Goal: Task Accomplishment & Management: Manage account settings

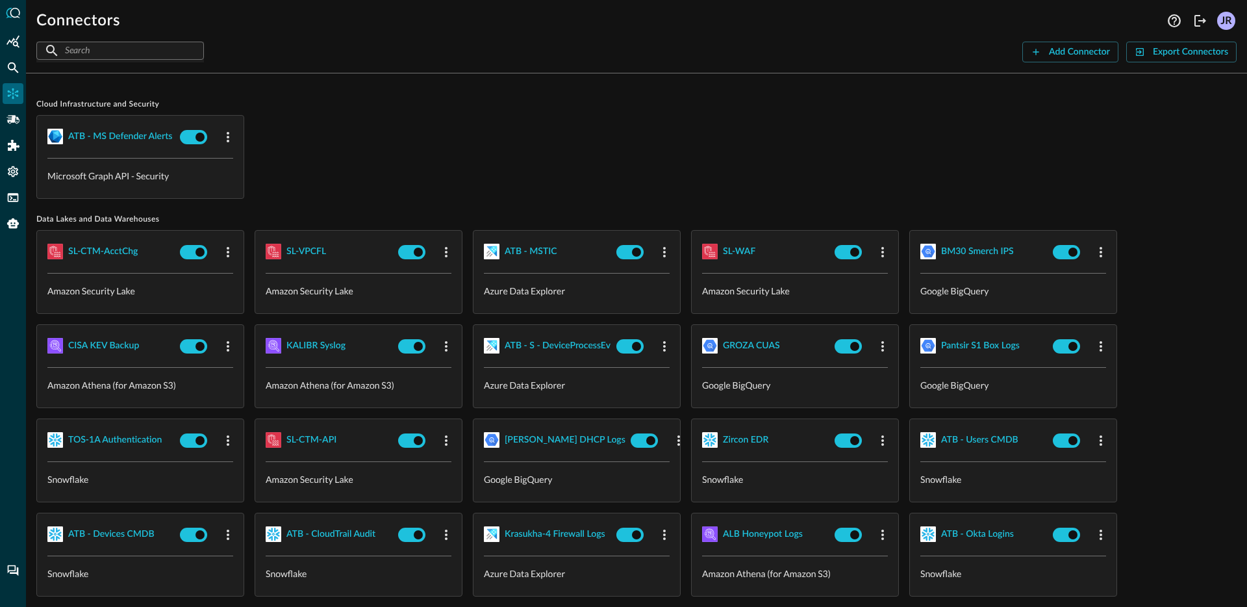
click at [387, 127] on div "ATB - MS Defender Alerts Microsoft Graph API - Security" at bounding box center [636, 157] width 1200 height 84
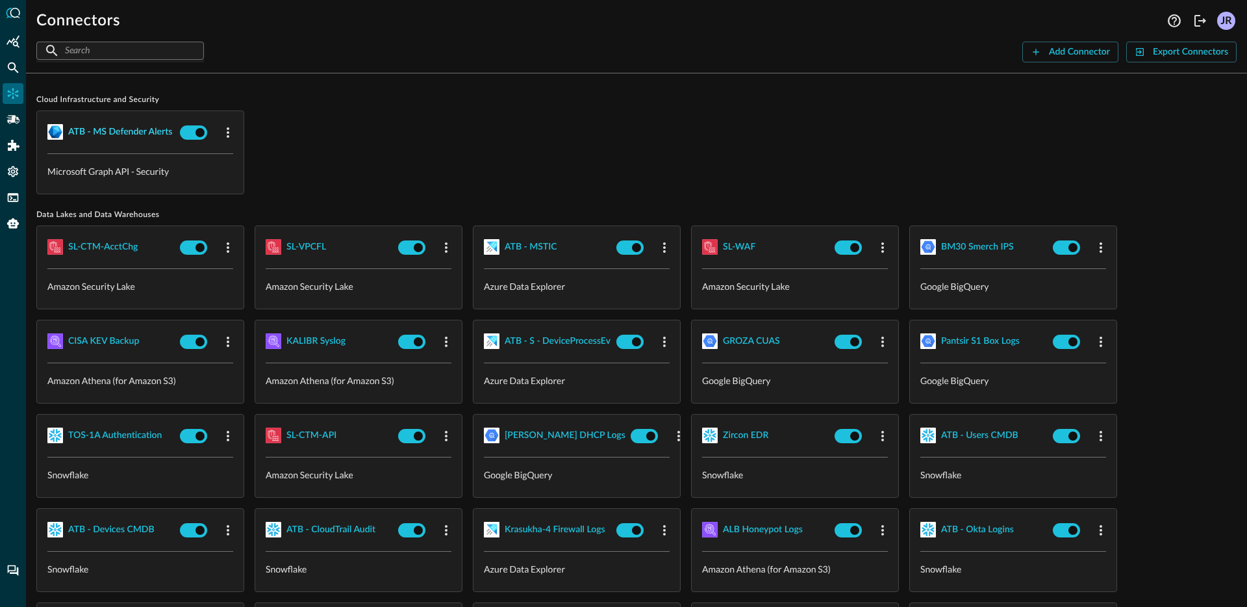
scroll to position [5, 0]
click at [7, 146] on div "Addons" at bounding box center [13, 145] width 21 height 21
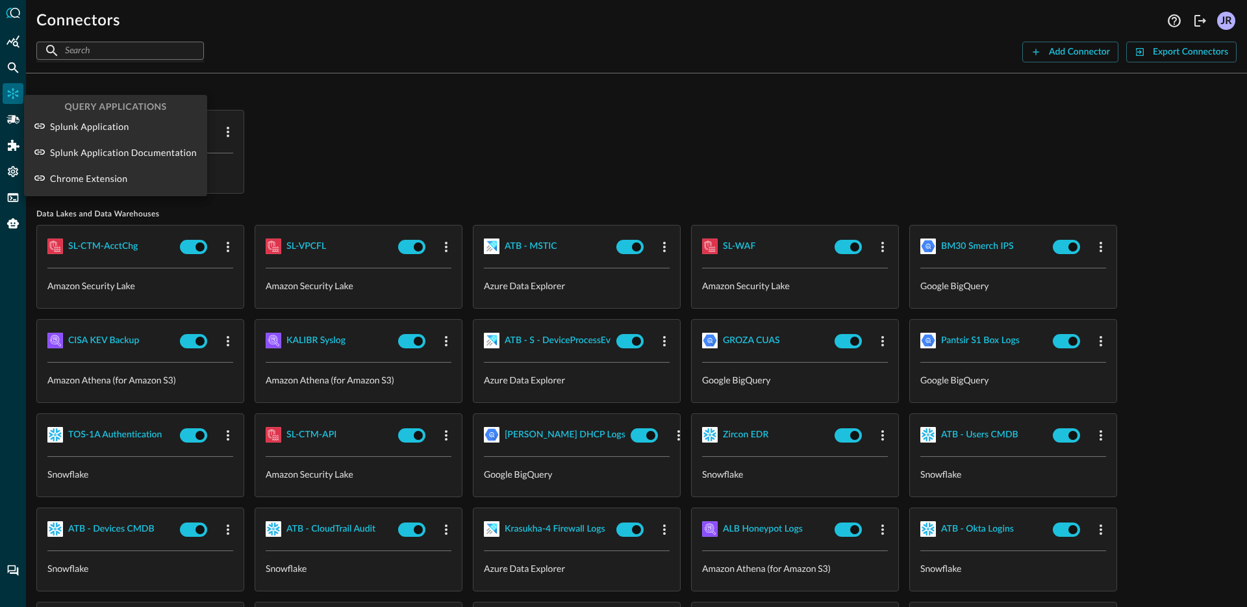
click at [11, 118] on div at bounding box center [623, 303] width 1247 height 607
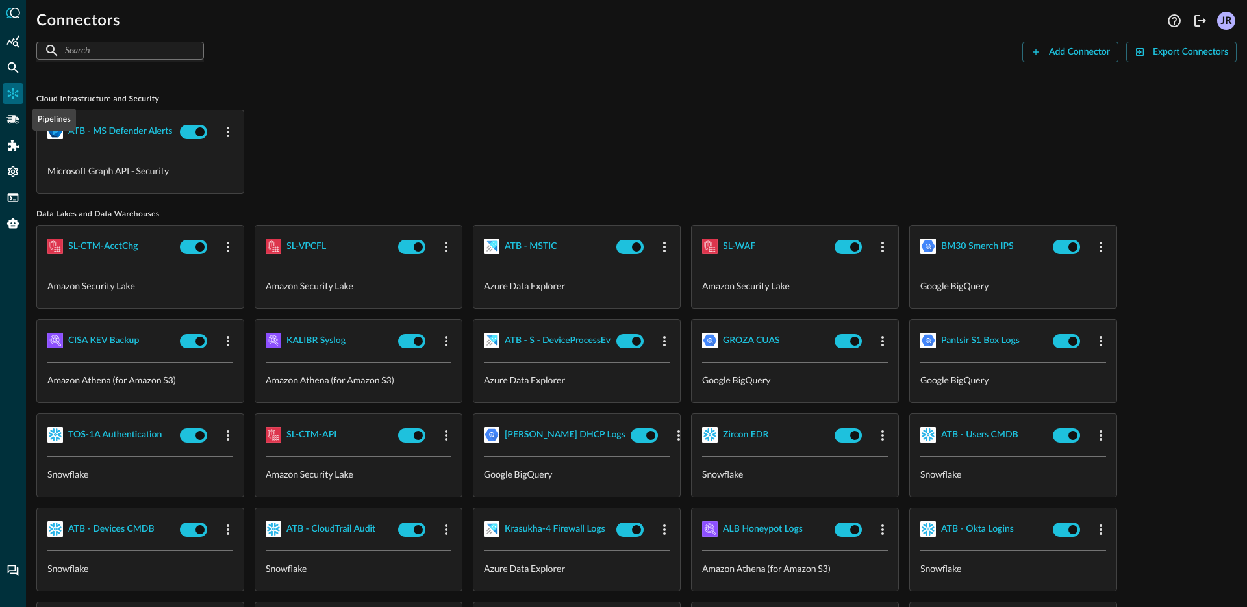
click at [11, 120] on icon "Pipelines" at bounding box center [12, 119] width 13 height 8
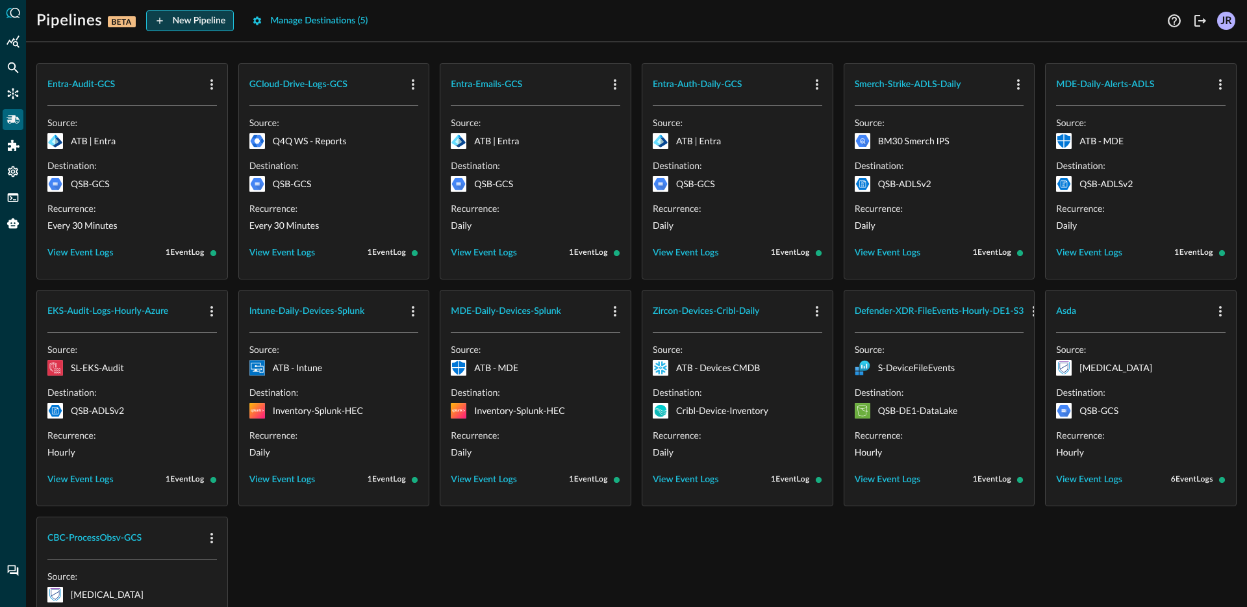
click at [204, 24] on div "New Pipeline" at bounding box center [199, 21] width 53 height 16
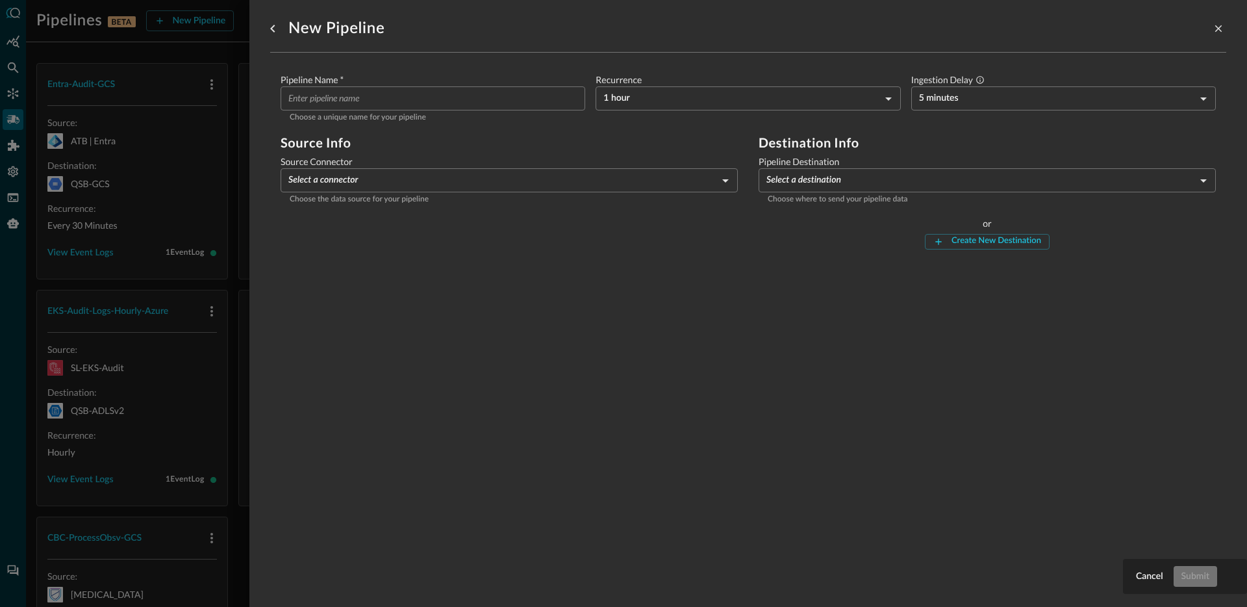
click at [507, 181] on body "Pipelines BETA New Pipeline Manage Destinations ( 5 ) JR Entra-Audit-GCS Source…" at bounding box center [623, 303] width 1247 height 607
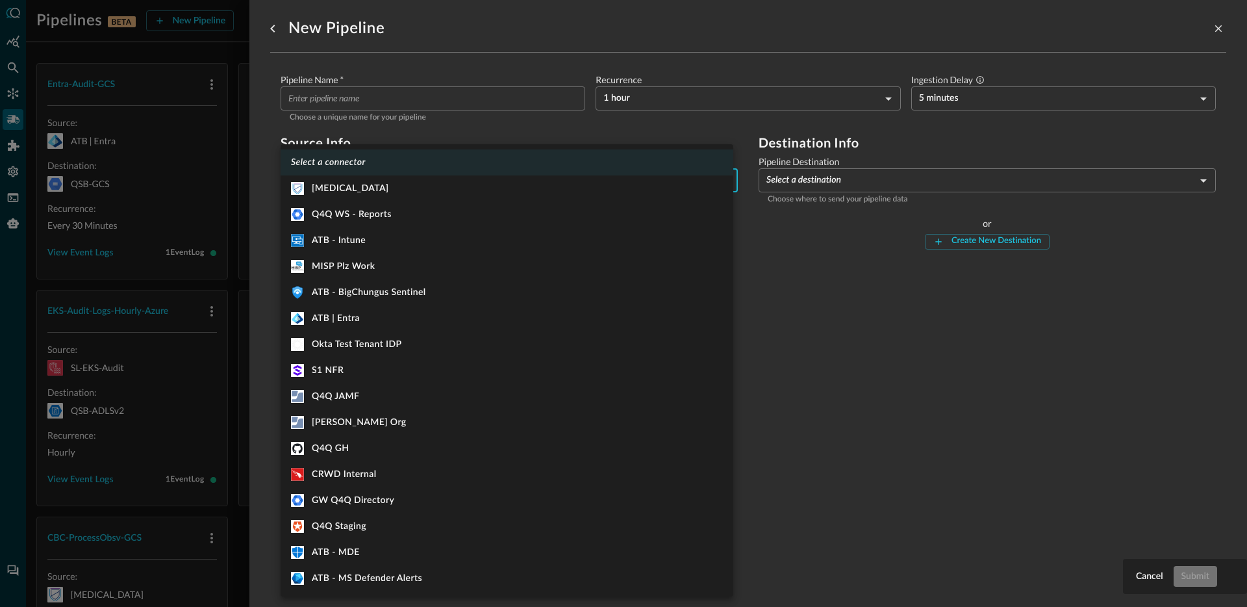
click at [813, 410] on div at bounding box center [623, 303] width 1247 height 607
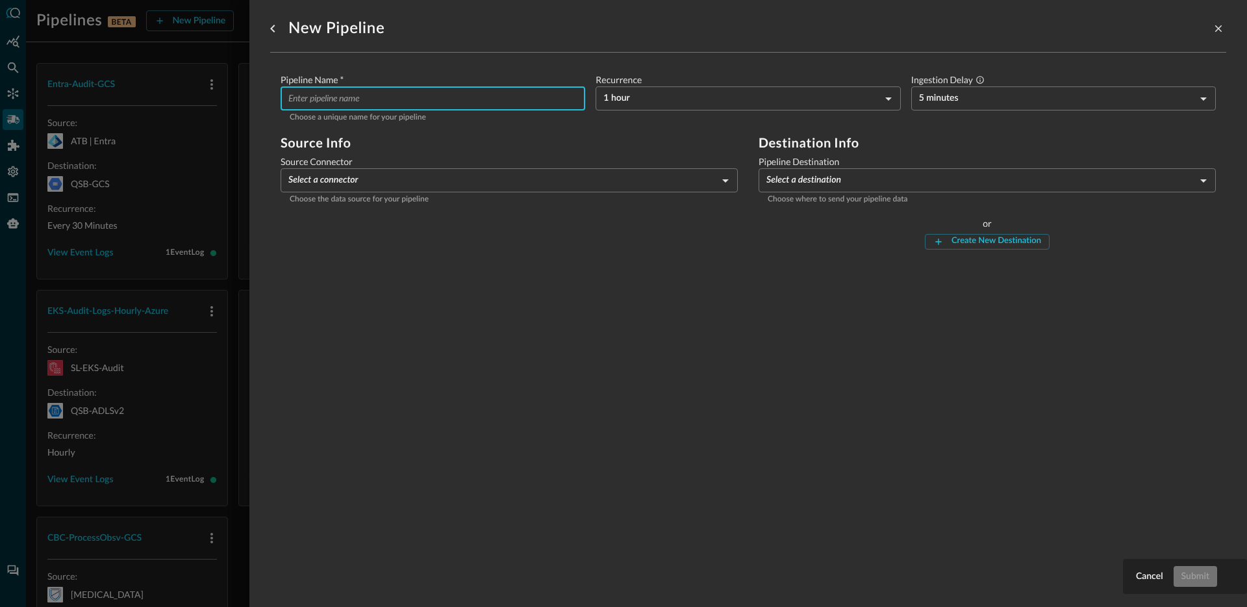
click at [432, 98] on input "Pipeline Name   *" at bounding box center [436, 98] width 297 height 24
click at [655, 353] on div "New Pipeline Pipeline Name   * ​ Choose a unique name for your pipeline Recurre…" at bounding box center [748, 295] width 956 height 591
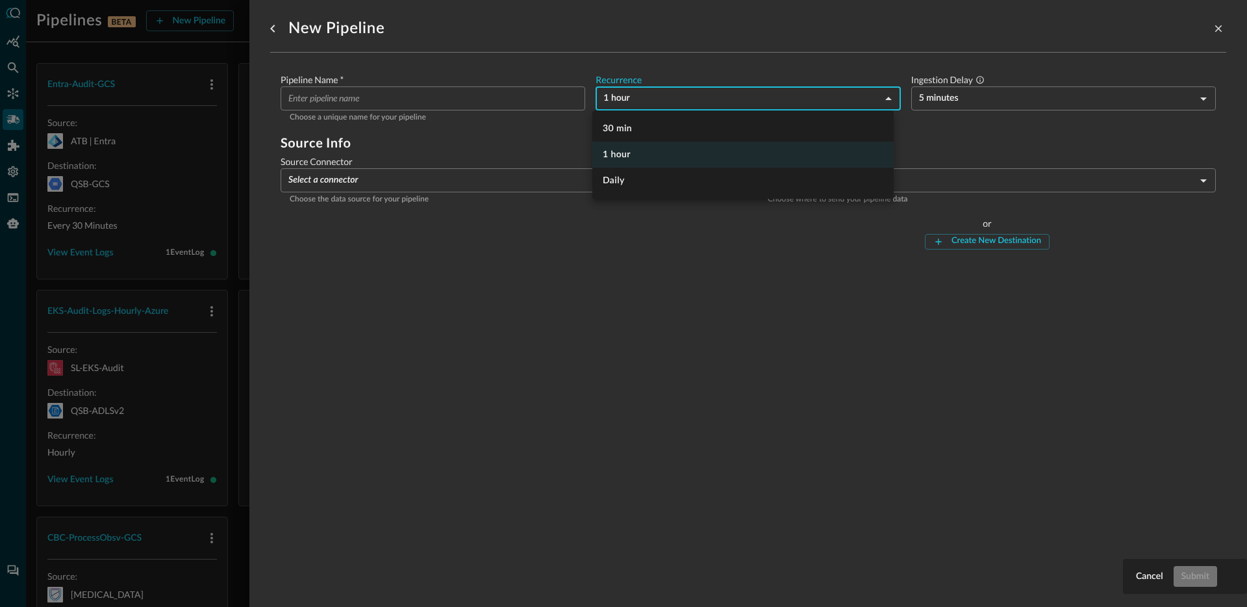
click at [662, 88] on body "Pipelines BETA New Pipeline Manage Destinations ( 5 ) JR Entra-Audit-GCS Source…" at bounding box center [623, 303] width 1247 height 607
click at [1027, 94] on div at bounding box center [623, 303] width 1247 height 607
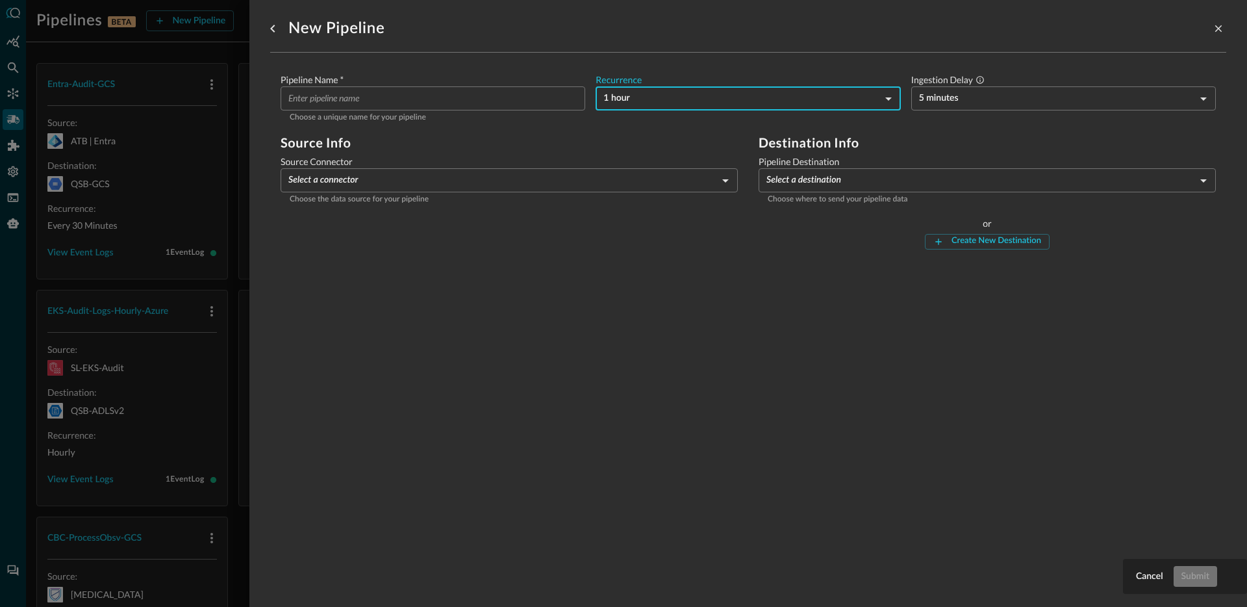
click at [1014, 102] on body "Pipelines BETA New Pipeline Manage Destinations ( 5 ) JR Entra-Audit-GCS Source…" at bounding box center [623, 303] width 1247 height 607
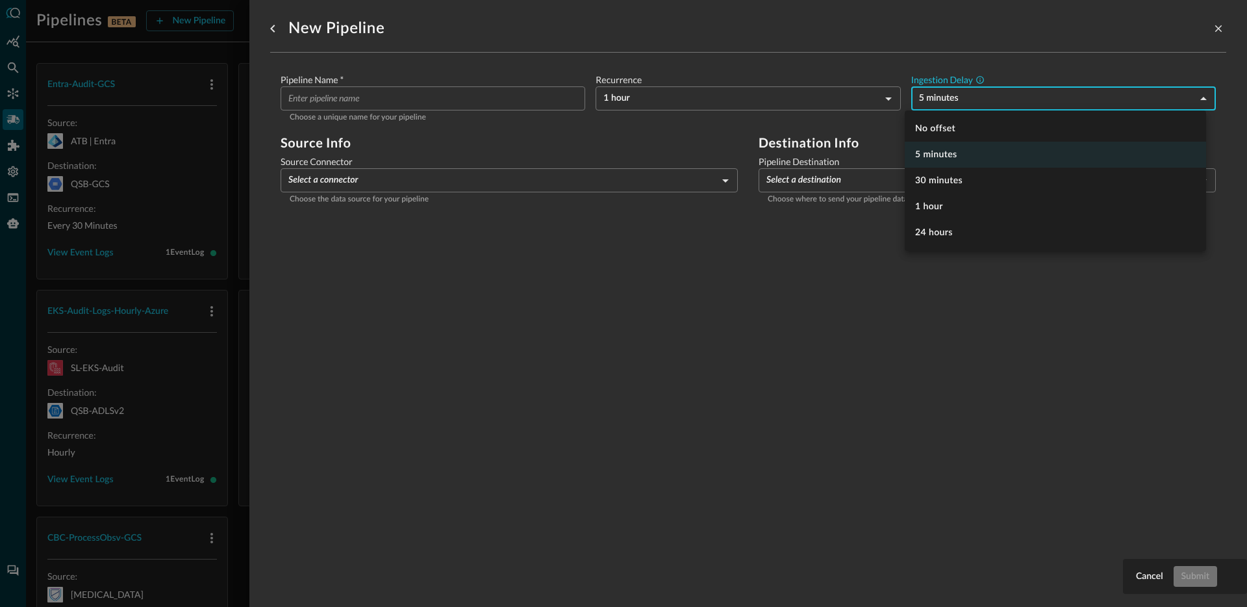
drag, startPoint x: 718, startPoint y: 378, endPoint x: 778, endPoint y: 247, distance: 143.6
click at [718, 378] on div at bounding box center [623, 303] width 1247 height 607
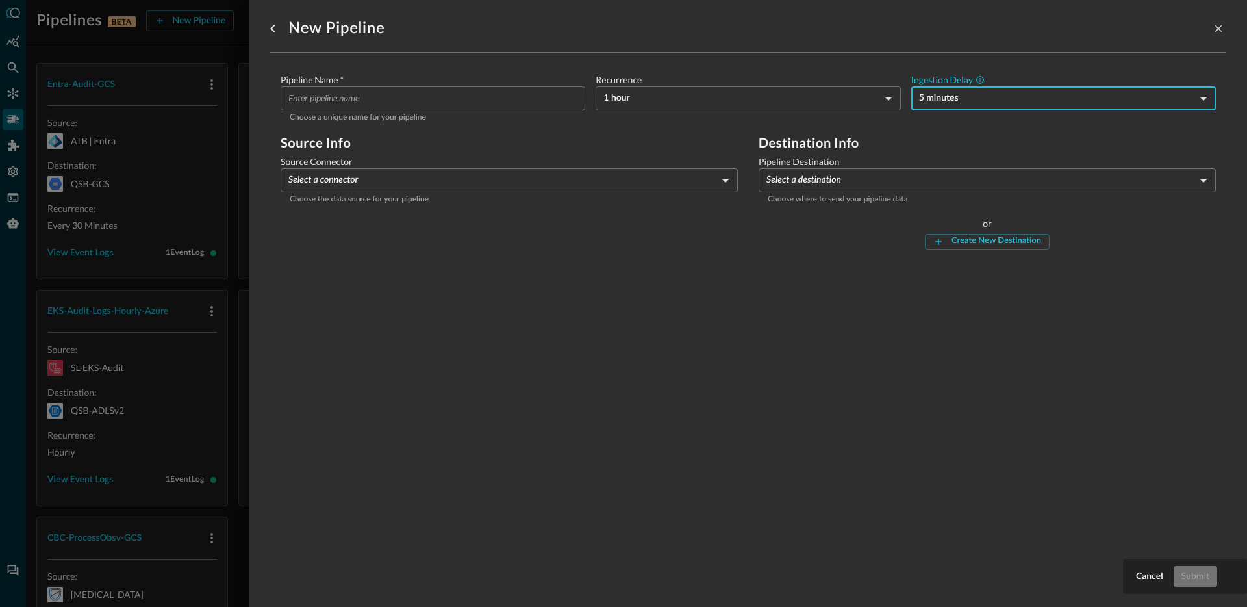
click at [823, 177] on body "Pipelines BETA New Pipeline Manage Destinations ( 5 ) JR Entra-Audit-GCS Source…" at bounding box center [623, 303] width 1247 height 607
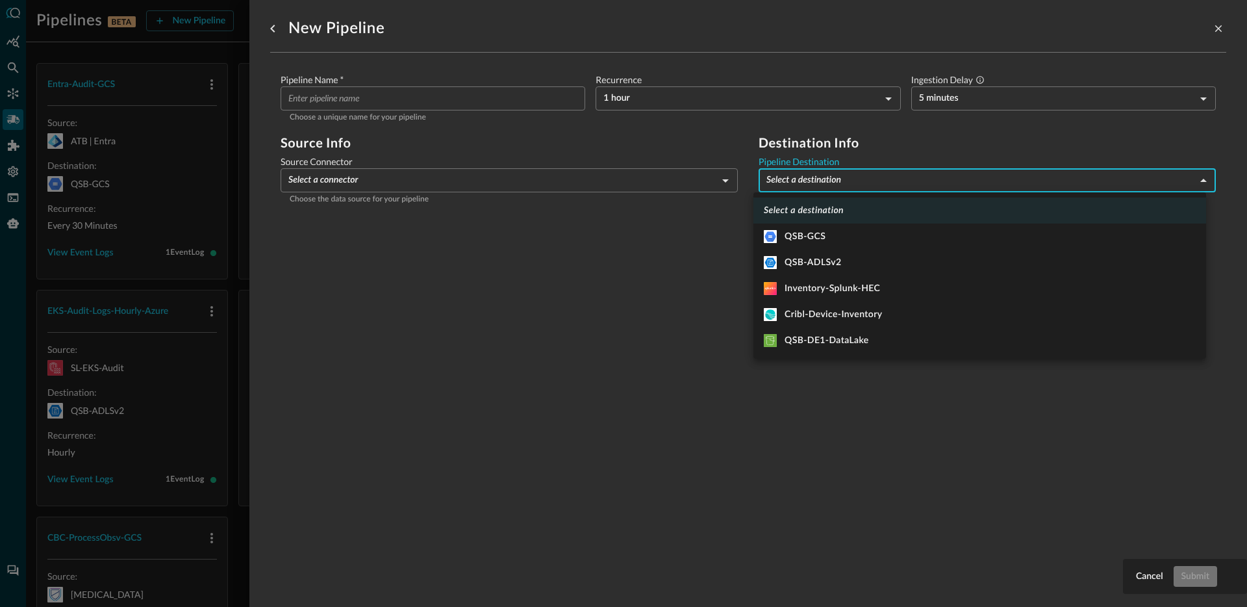
click at [539, 340] on div at bounding box center [623, 303] width 1247 height 607
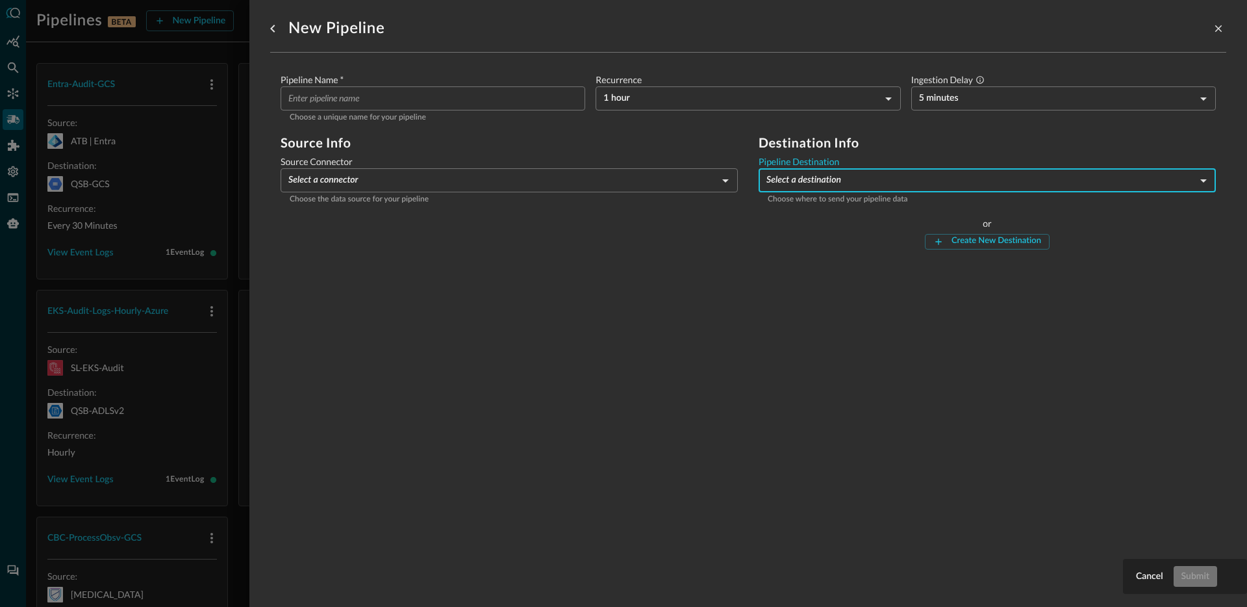
click at [880, 190] on body "Pipelines BETA New Pipeline Manage Destinations ( 5 ) JR Entra-Audit-GCS Source…" at bounding box center [623, 303] width 1247 height 607
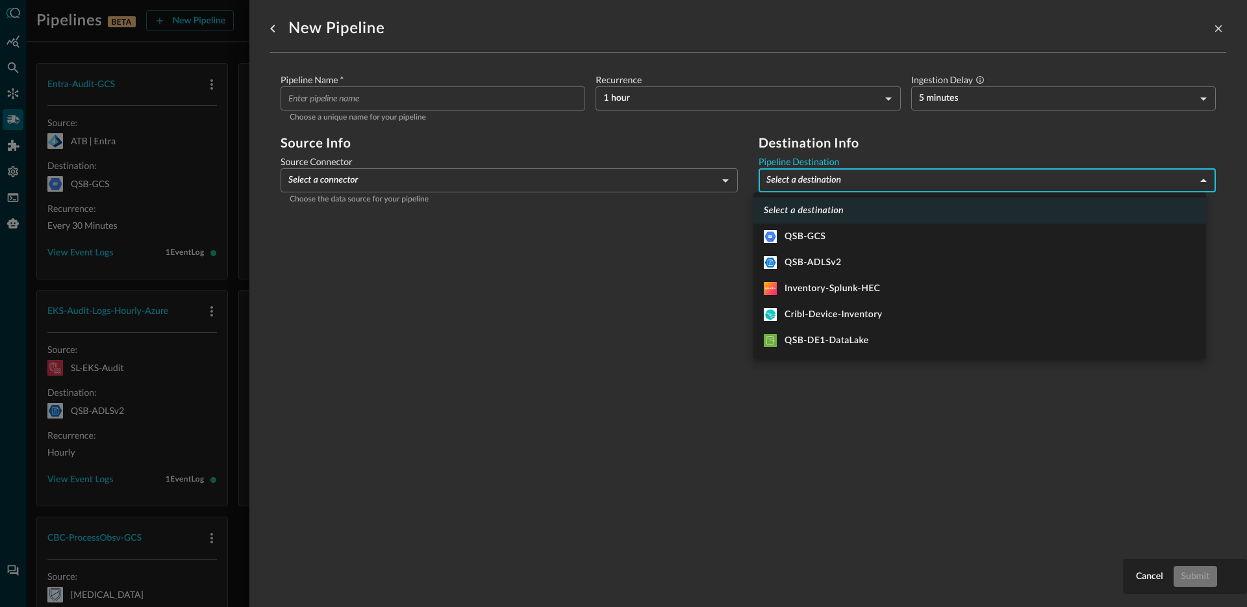
click at [624, 361] on div at bounding box center [623, 303] width 1247 height 607
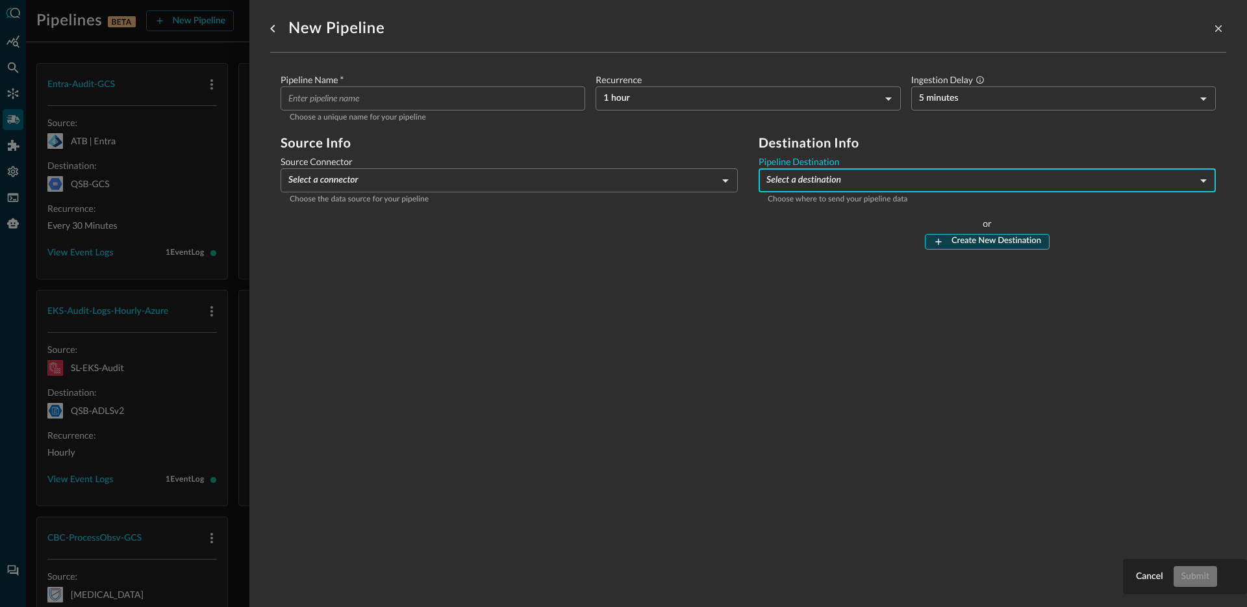
click at [977, 243] on div "Create New Destination" at bounding box center [997, 241] width 90 height 15
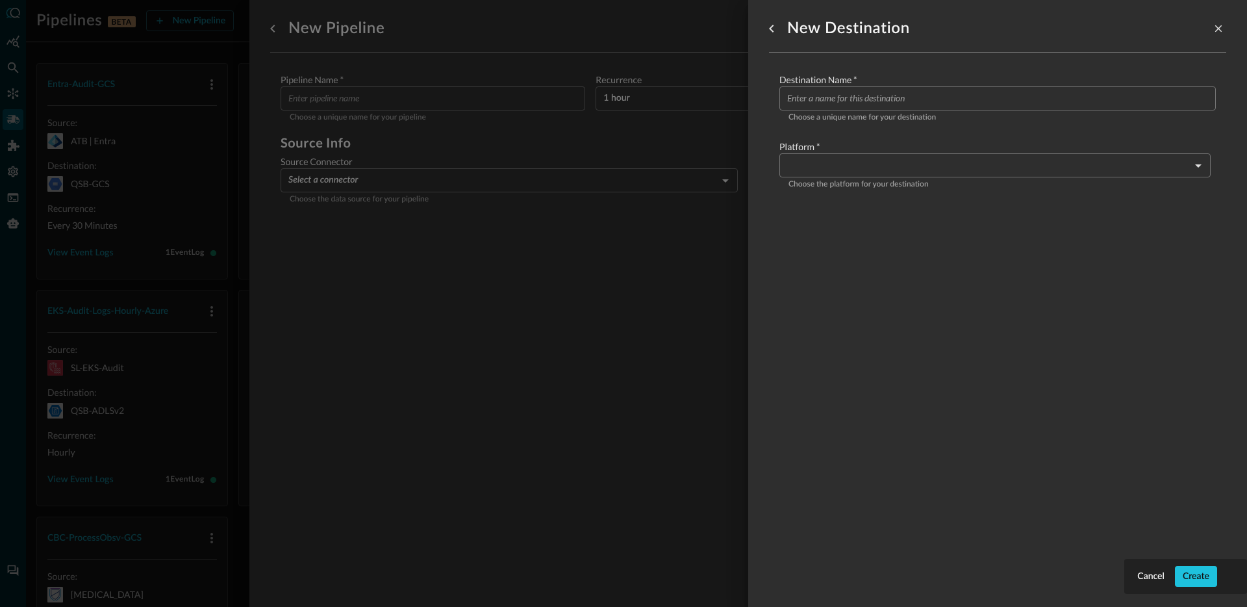
click at [850, 96] on input "Configure pipeline destination" at bounding box center [1001, 98] width 429 height 24
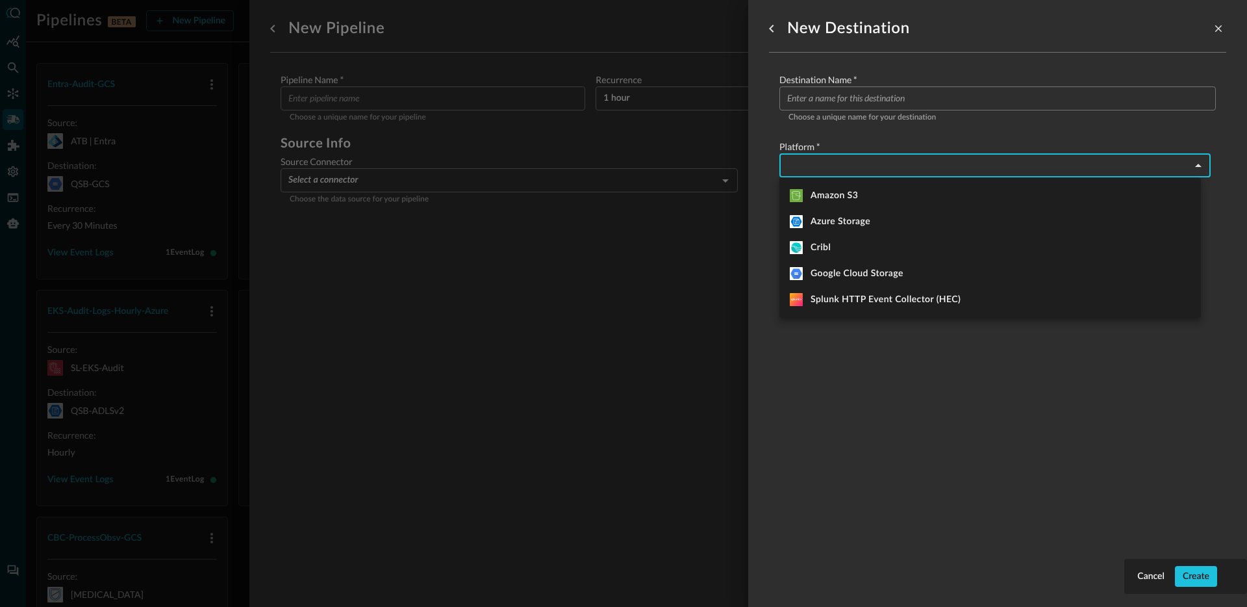
click at [831, 170] on body "Pipelines BETA New Pipeline Manage Destinations ( 5 ) JR Entra-Audit-GCS Source…" at bounding box center [623, 303] width 1247 height 607
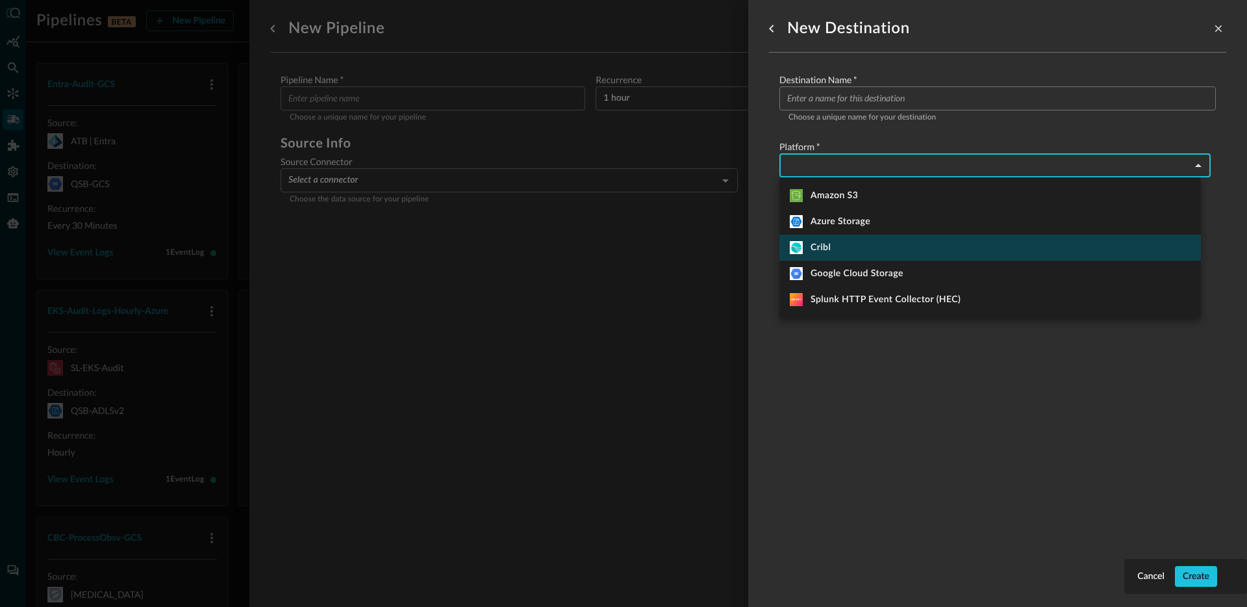
click at [854, 245] on li "Cribl" at bounding box center [990, 247] width 422 height 26
type input "cribl"
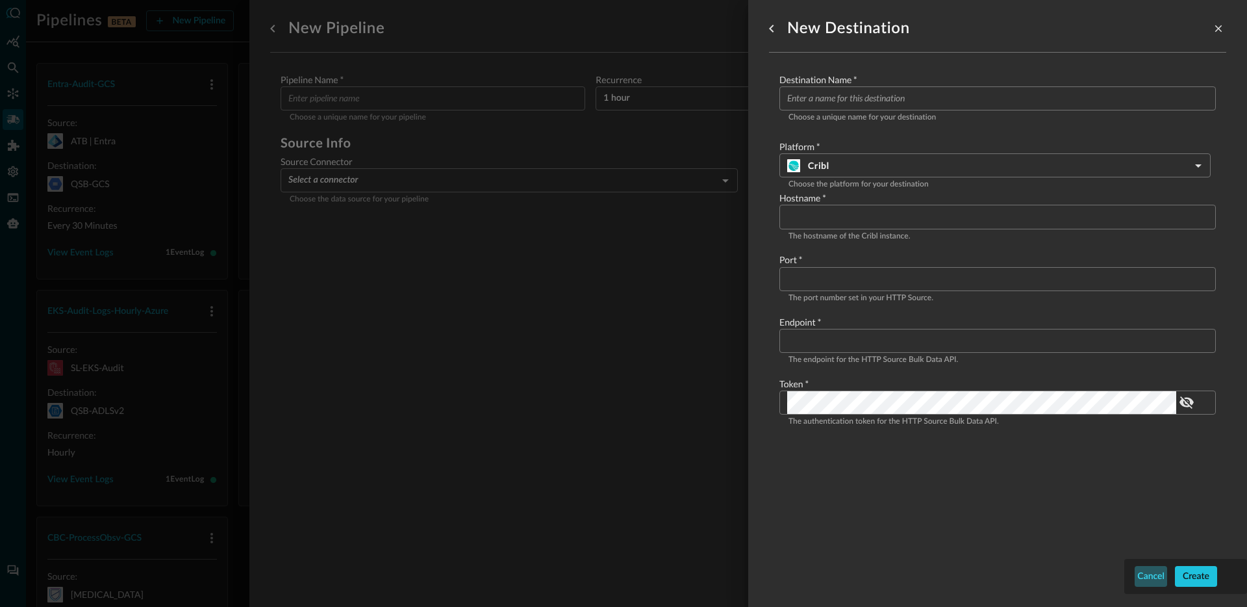
click at [1158, 577] on div "Cancel" at bounding box center [1150, 576] width 27 height 16
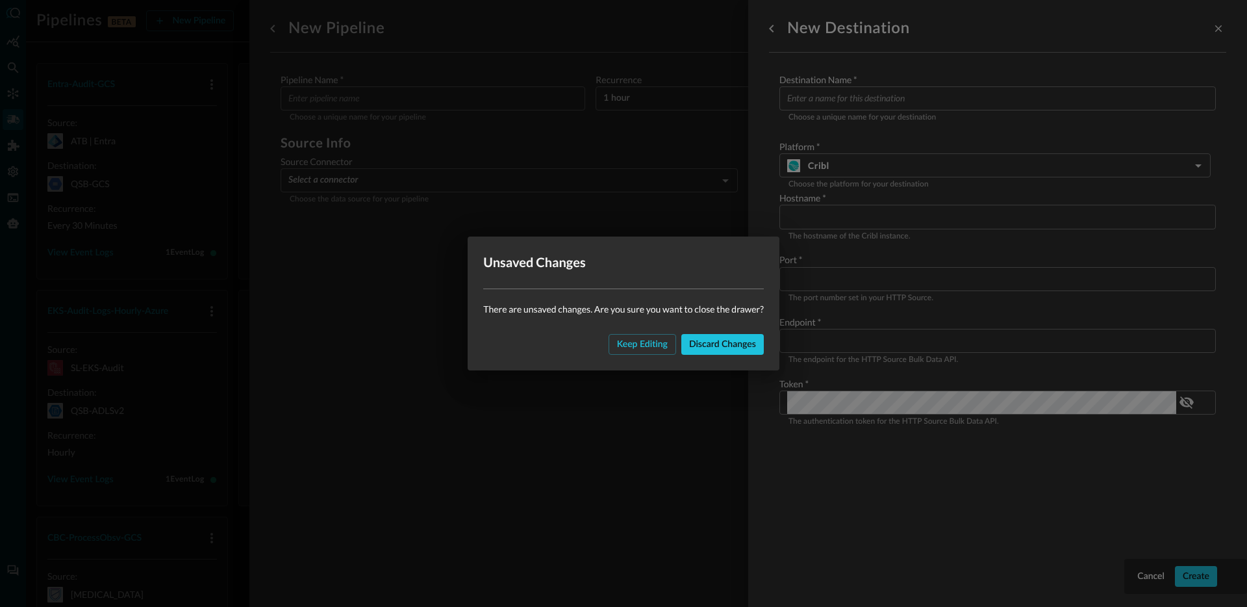
click at [728, 332] on div "Keep editing Discard changes" at bounding box center [624, 350] width 312 height 42
click at [690, 337] on div "Discard changes" at bounding box center [722, 344] width 67 height 16
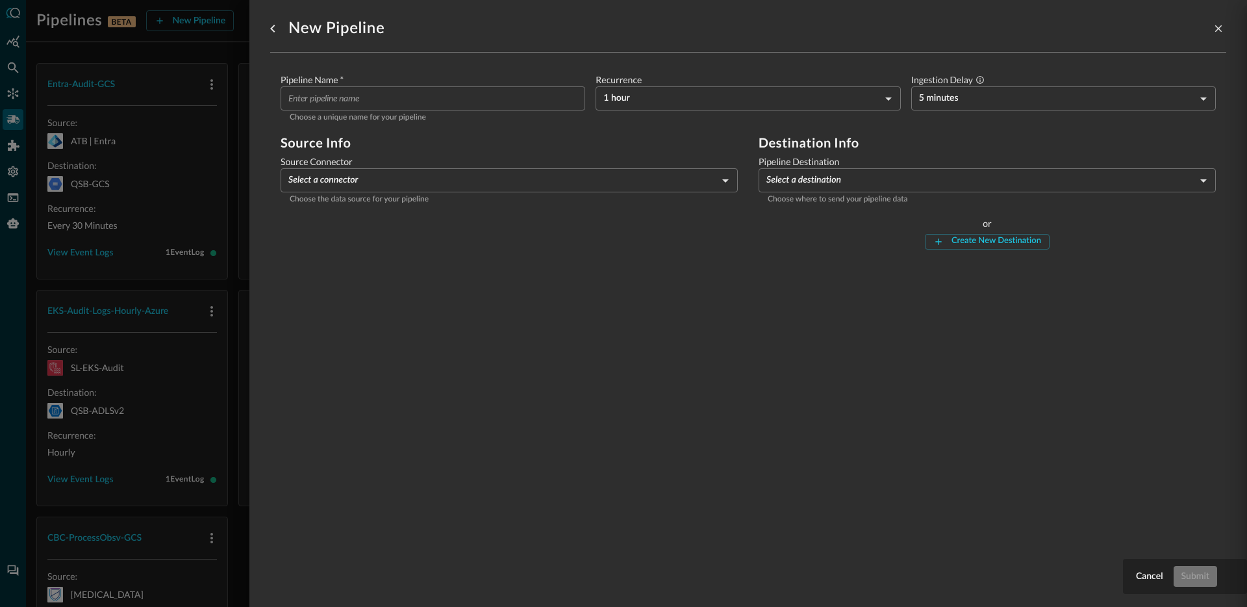
click at [391, 283] on div "New Pipeline Pipeline Name   * ​ Choose a unique name for your pipeline Recurre…" at bounding box center [748, 295] width 956 height 591
click at [1138, 563] on div "Cancel Submit" at bounding box center [1185, 576] width 124 height 35
click at [1142, 583] on div "Cancel" at bounding box center [1149, 576] width 27 height 16
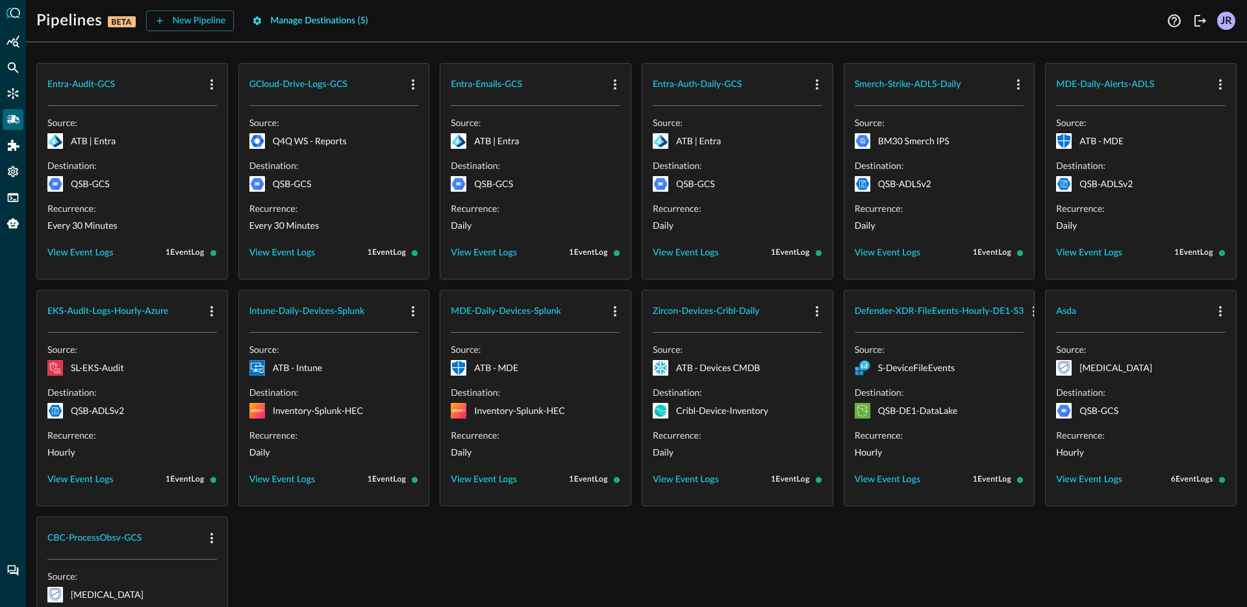
click at [349, 20] on div "Manage Destinations ( 5 )" at bounding box center [318, 21] width 97 height 16
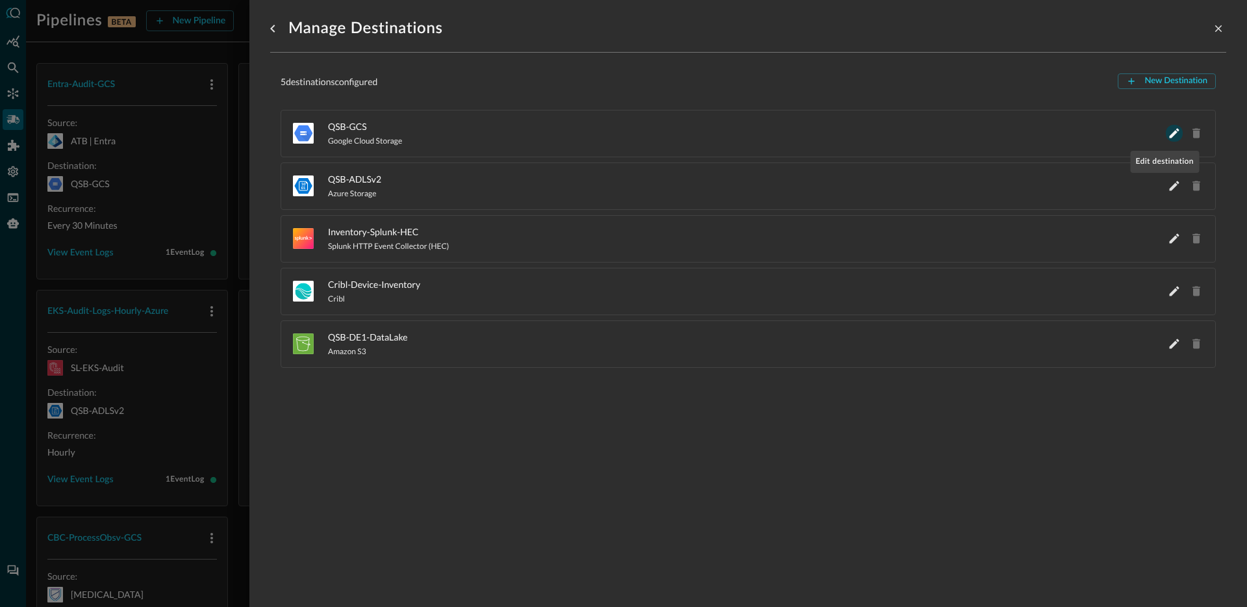
click at [1170, 133] on icon "Edit QSB-GCS" at bounding box center [1175, 134] width 10 height 10
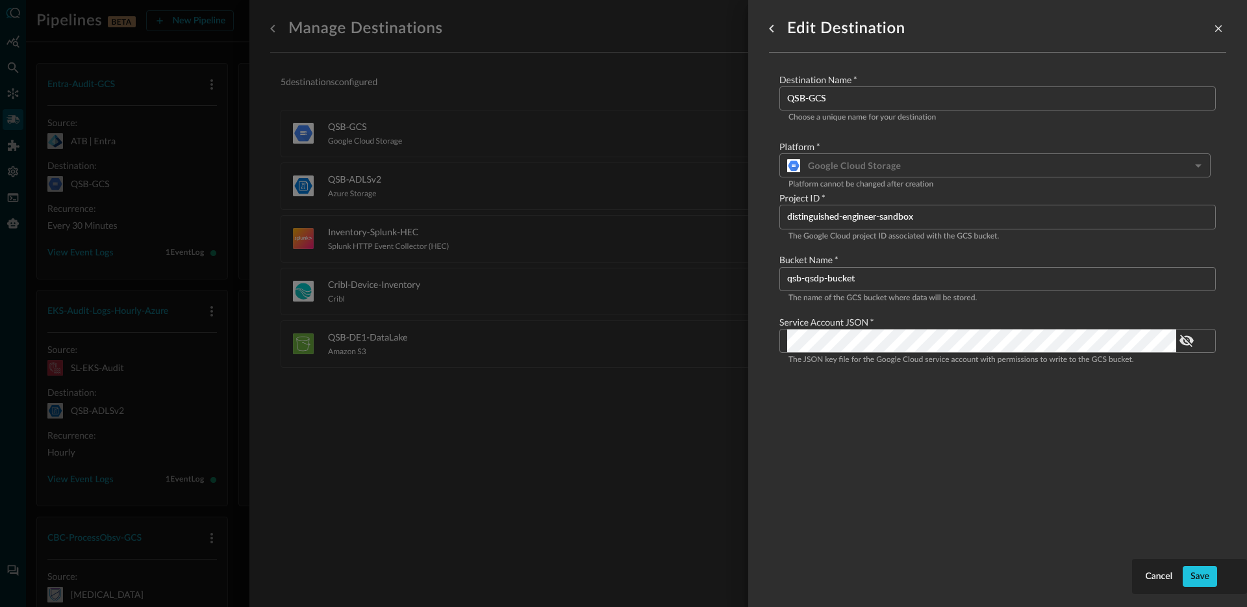
click at [489, 355] on div at bounding box center [623, 303] width 1247 height 607
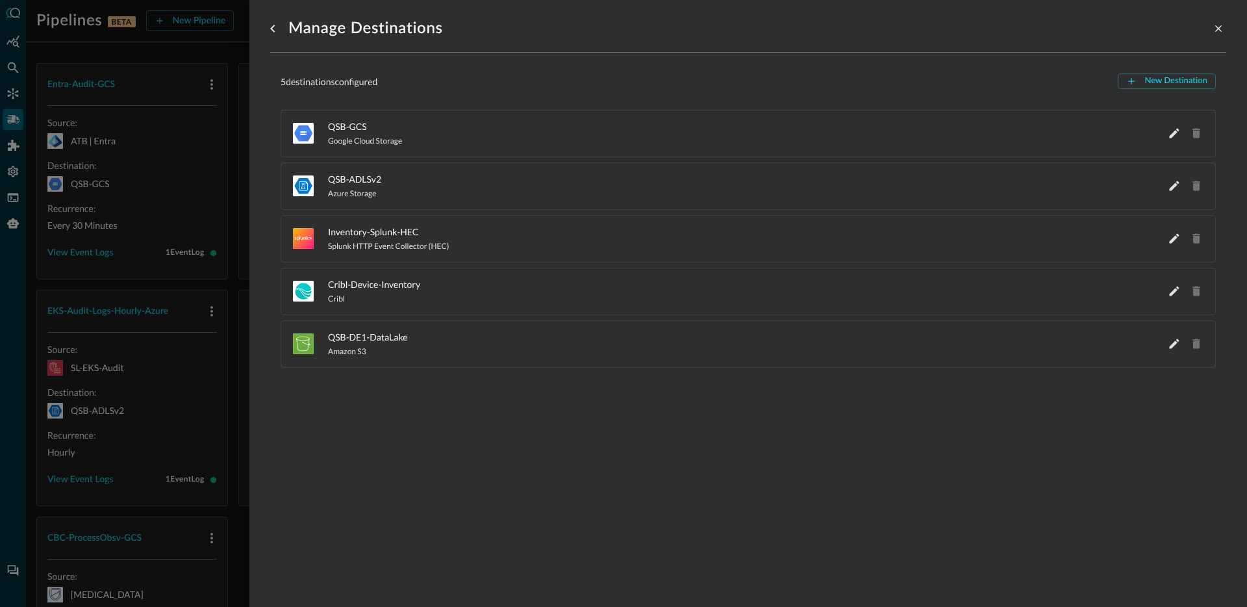
click at [139, 371] on div at bounding box center [623, 303] width 1247 height 607
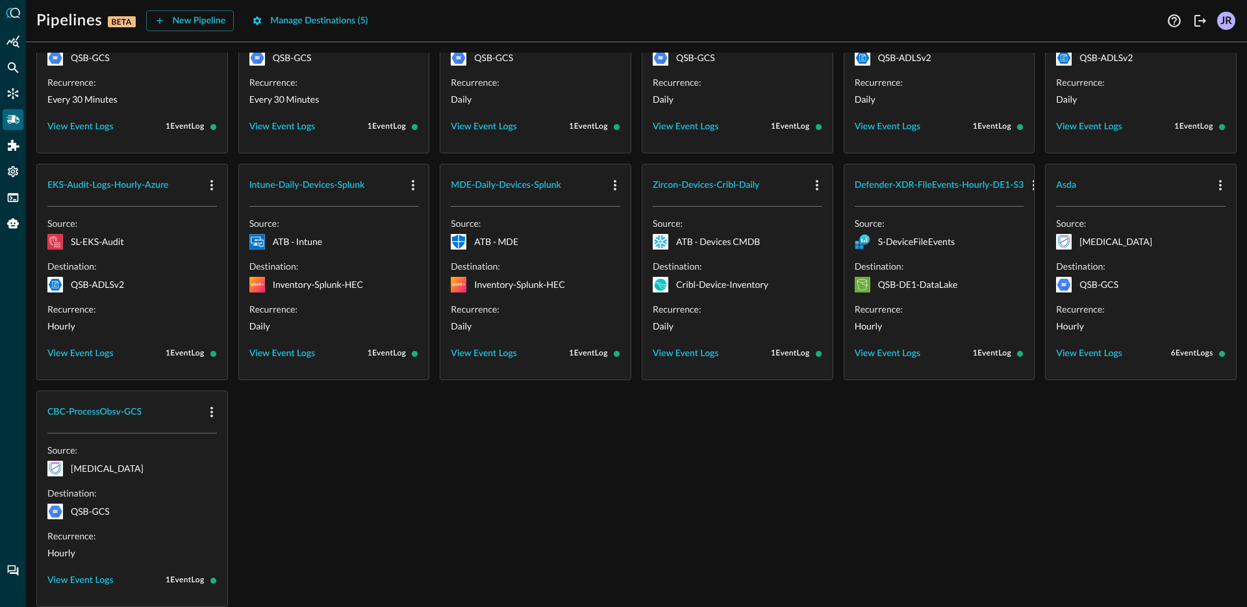
drag, startPoint x: 425, startPoint y: 471, endPoint x: 437, endPoint y: 481, distance: 15.2
click at [425, 471] on div "Entra-Audit-GCS Source: ATB | Entra Destination: QSB-GCS Recurrence: Every 30 M…" at bounding box center [636, 272] width 1200 height 670
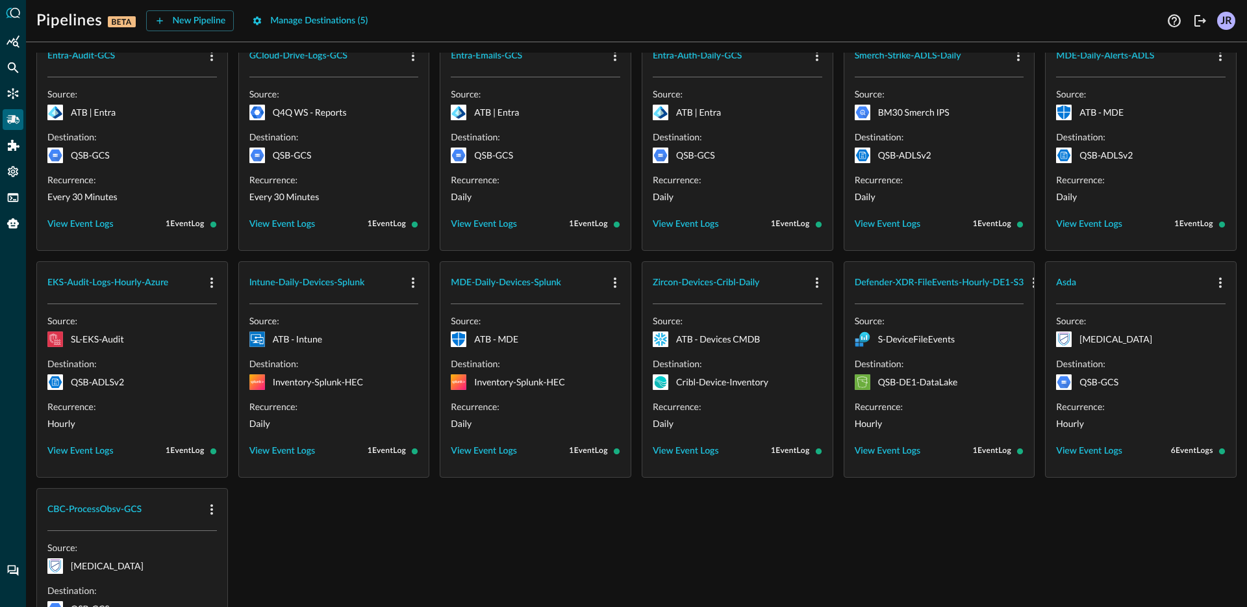
scroll to position [31, 0]
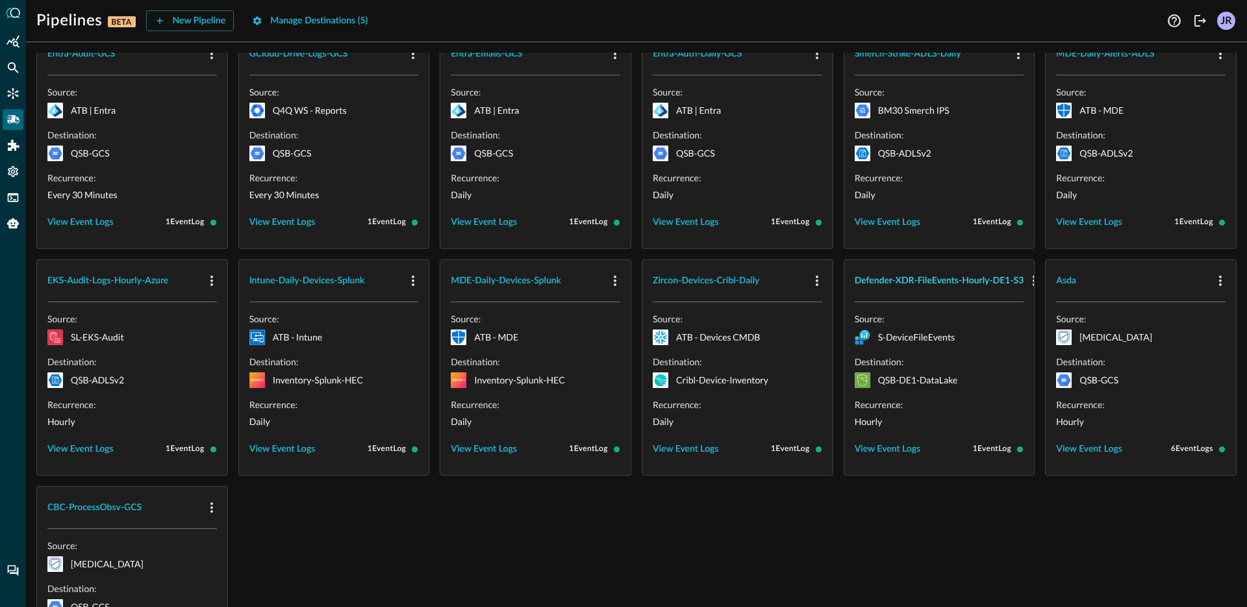
click at [995, 277] on div "Defender-XDR-FileEvents-Hourly-DE1-S3" at bounding box center [940, 281] width 170 height 16
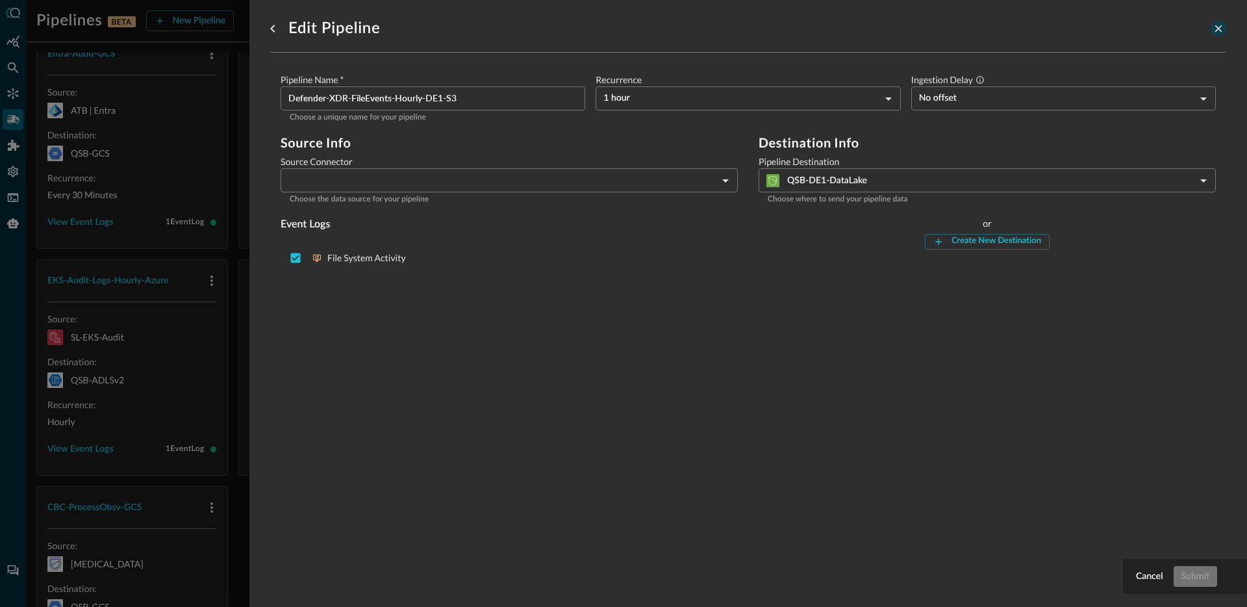
click at [1213, 27] on icon "close-drawer" at bounding box center [1219, 29] width 12 height 12
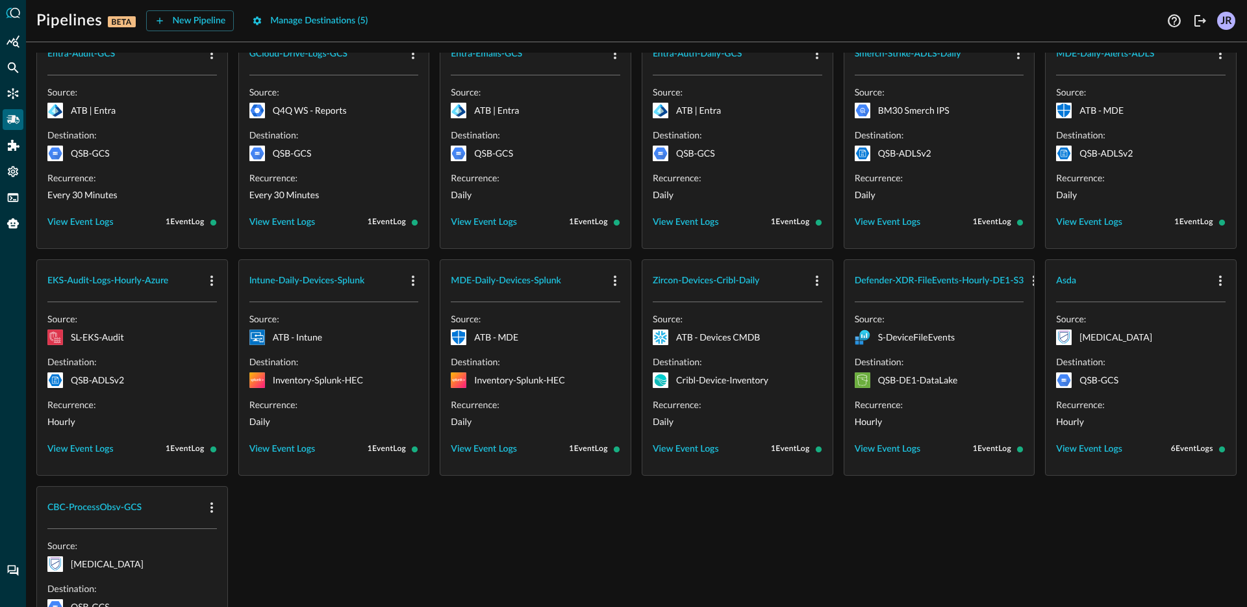
click at [982, 266] on div "Defender-XDR-FileEvents-Hourly-DE1-S3" at bounding box center [939, 281] width 190 height 42
click at [974, 280] on div "Defender-XDR-FileEvents-Hourly-DE1-S3" at bounding box center [940, 281] width 170 height 16
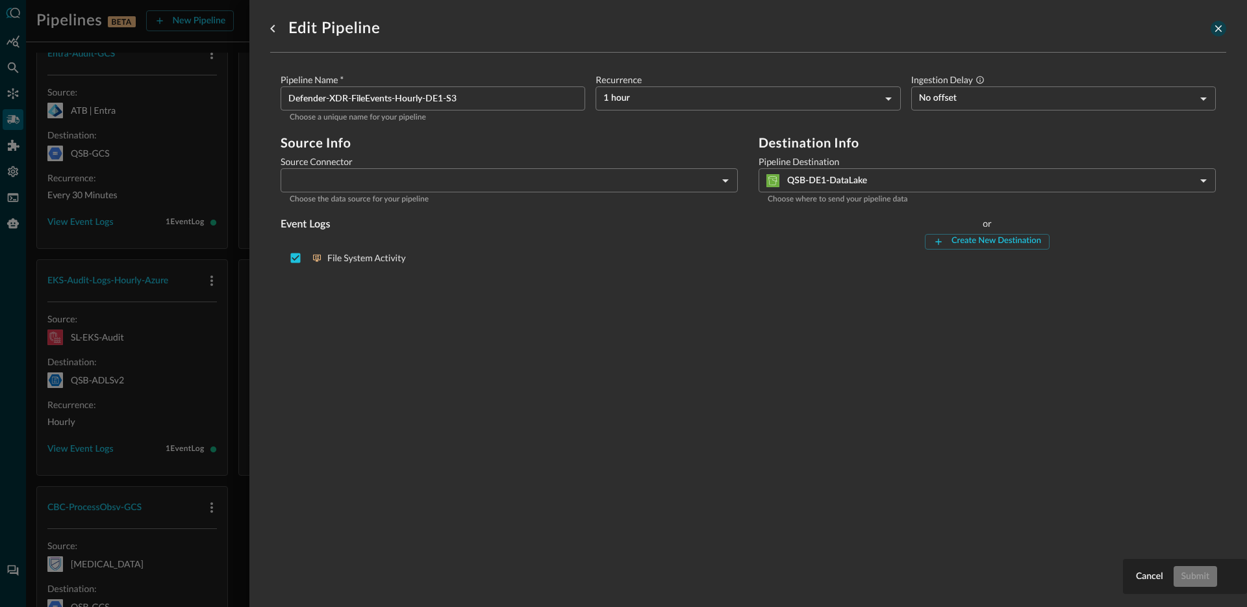
click at [1213, 30] on icon "close-drawer" at bounding box center [1219, 29] width 12 height 12
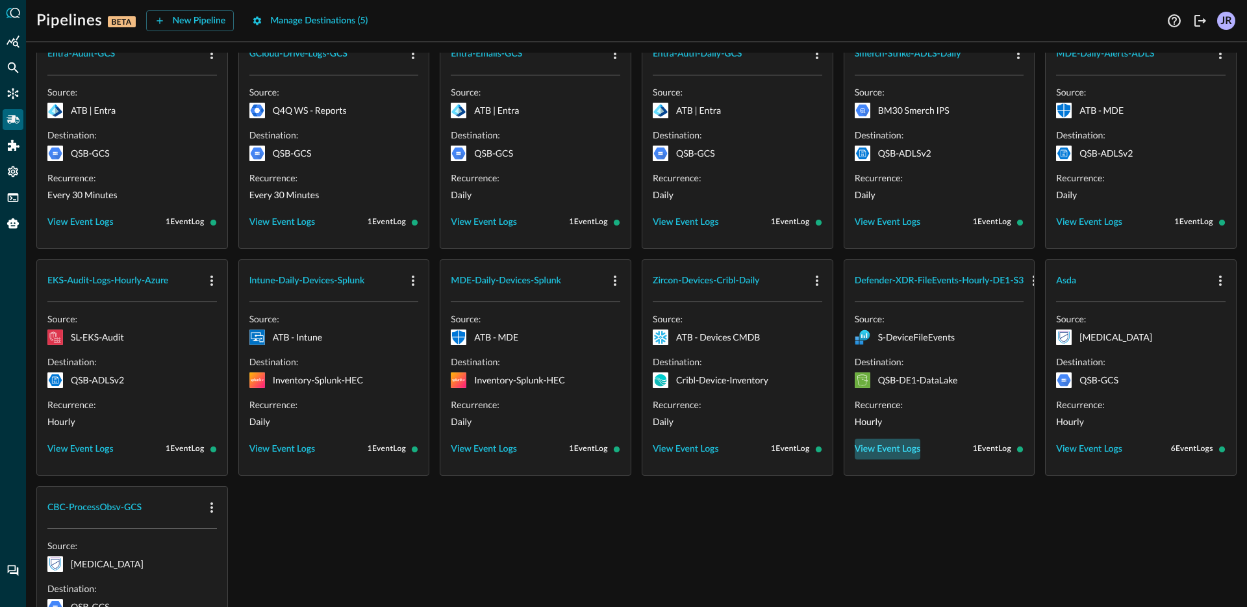
click at [884, 450] on div "View Event Logs" at bounding box center [888, 449] width 66 height 16
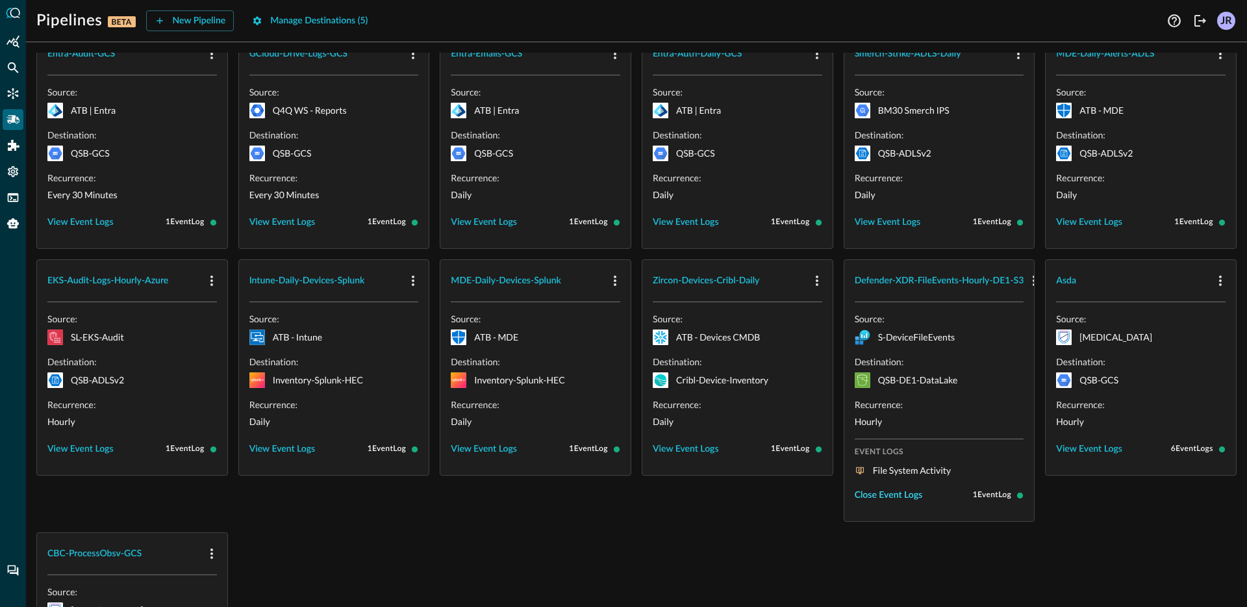
click at [902, 488] on div "Close Event Logs" at bounding box center [889, 495] width 68 height 16
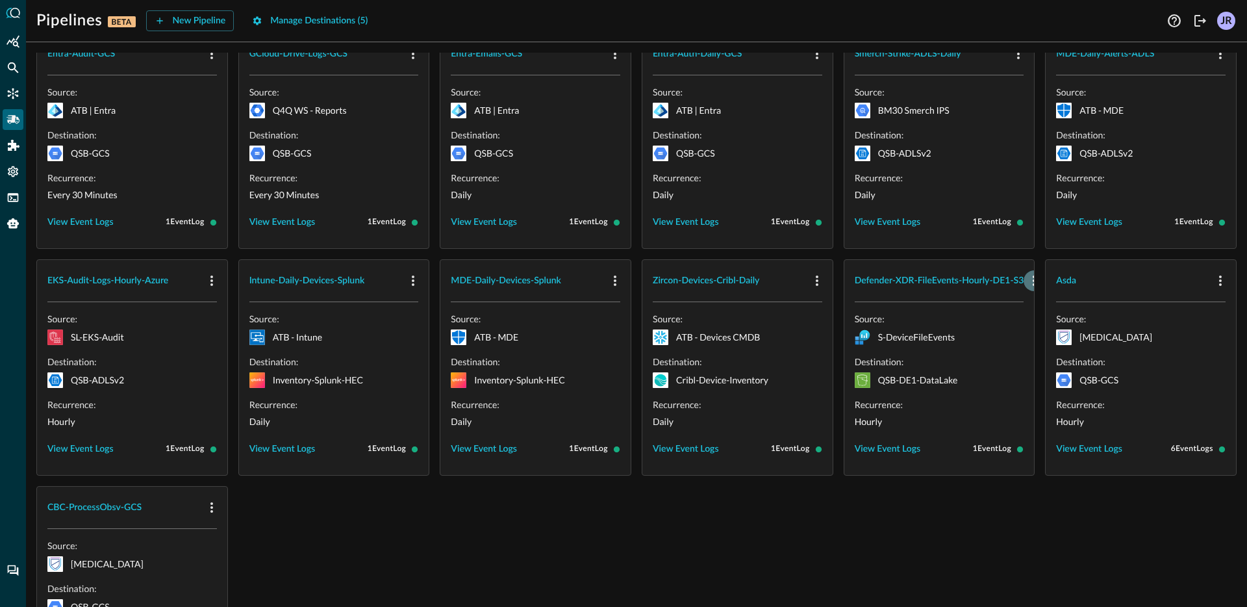
click at [1026, 285] on icon "button" at bounding box center [1034, 281] width 16 height 16
click at [965, 331] on div at bounding box center [623, 303] width 1247 height 607
click at [1026, 284] on icon "button" at bounding box center [1034, 281] width 16 height 16
click at [1045, 338] on span "Delete" at bounding box center [1059, 335] width 29 height 9
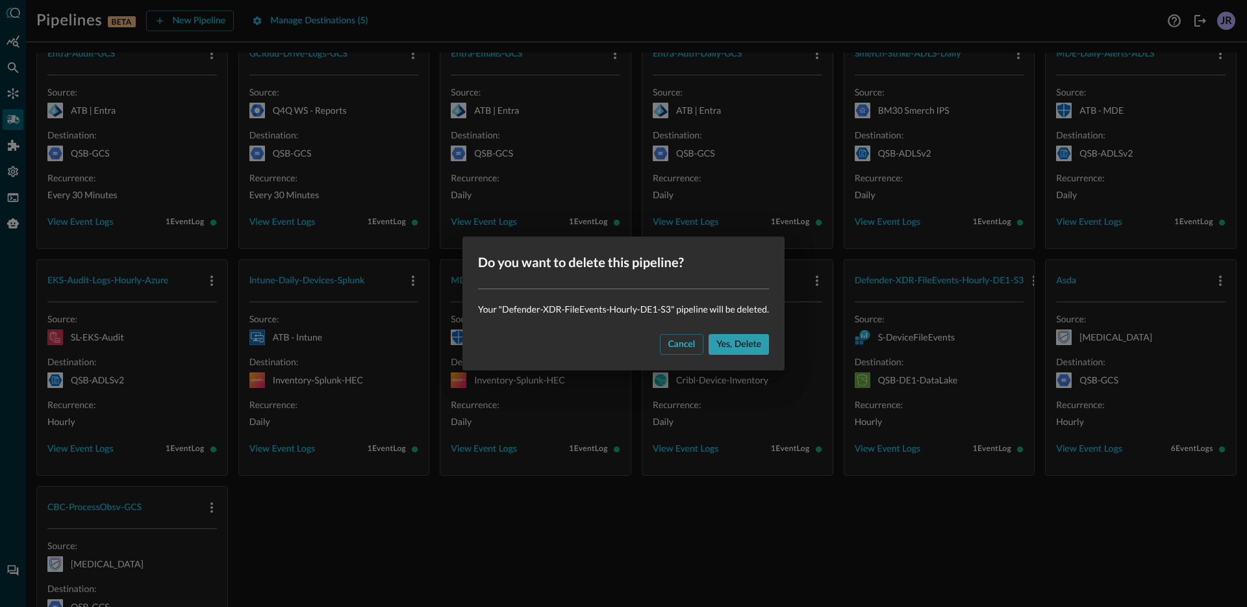
click at [761, 344] on button "Yes, delete" at bounding box center [739, 344] width 60 height 21
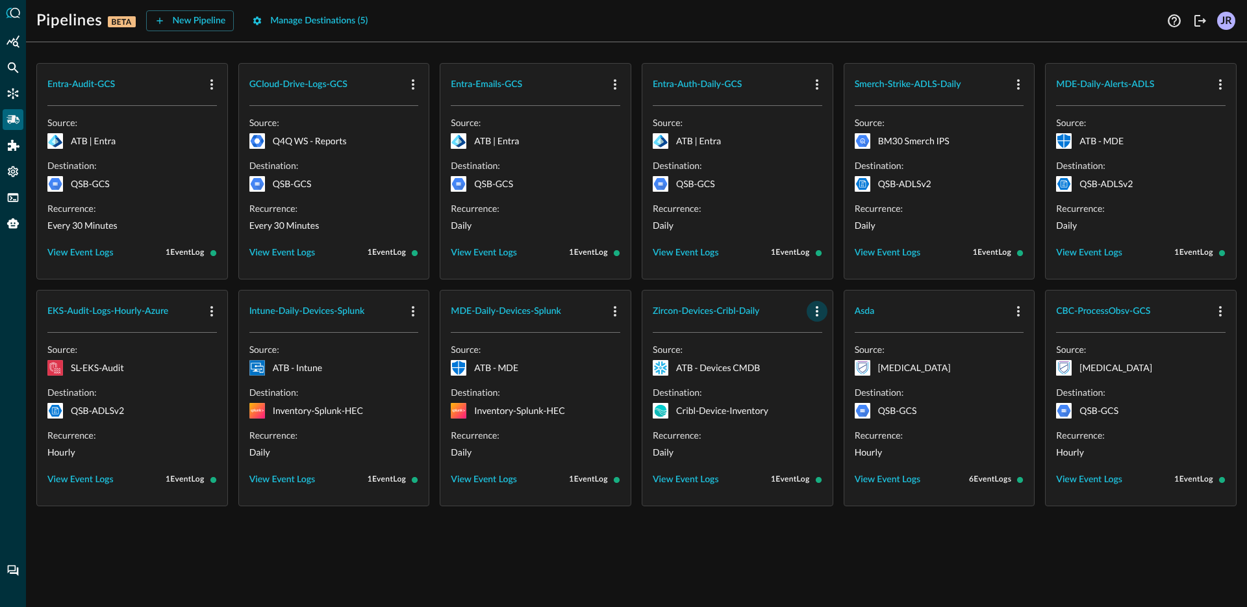
click at [826, 313] on button "button" at bounding box center [817, 311] width 21 height 21
click at [833, 370] on div "Delete" at bounding box center [839, 366] width 45 height 16
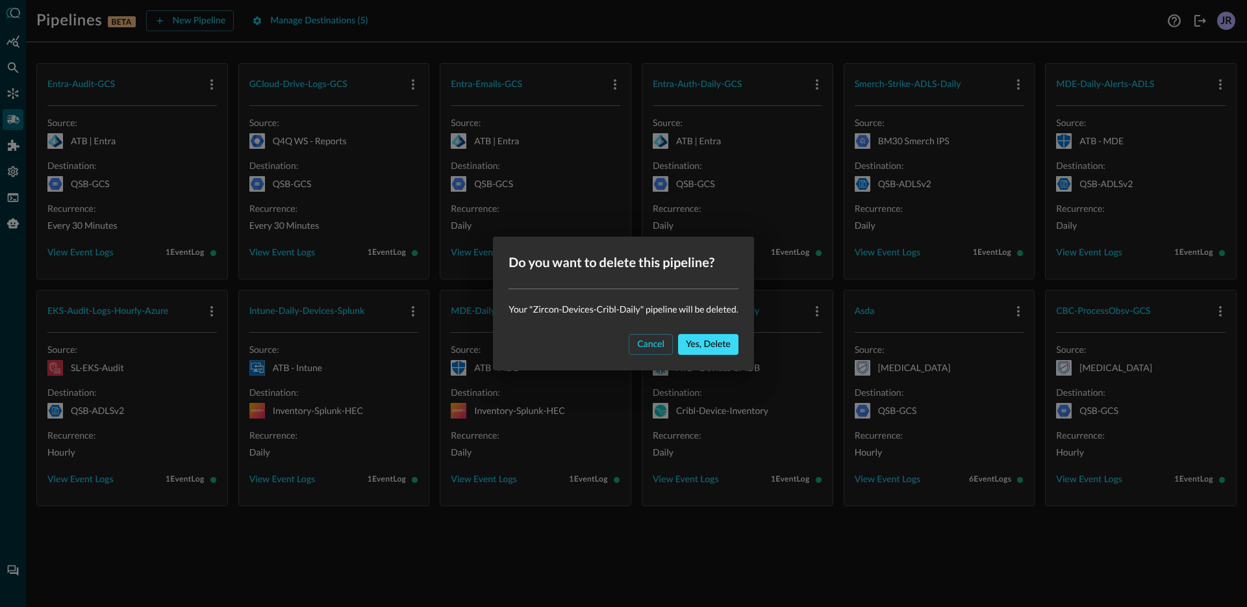
click at [725, 344] on div "Yes, delete" at bounding box center [708, 344] width 45 height 16
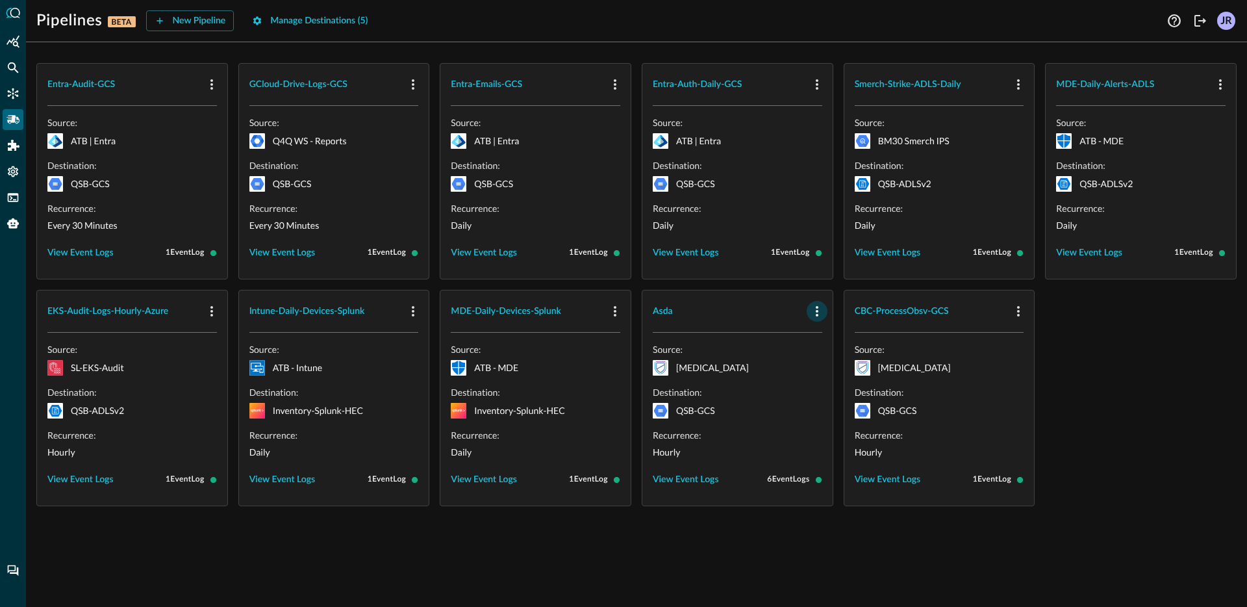
click at [809, 316] on icon "button" at bounding box center [817, 311] width 16 height 16
click at [829, 368] on div "Delete" at bounding box center [839, 366] width 45 height 16
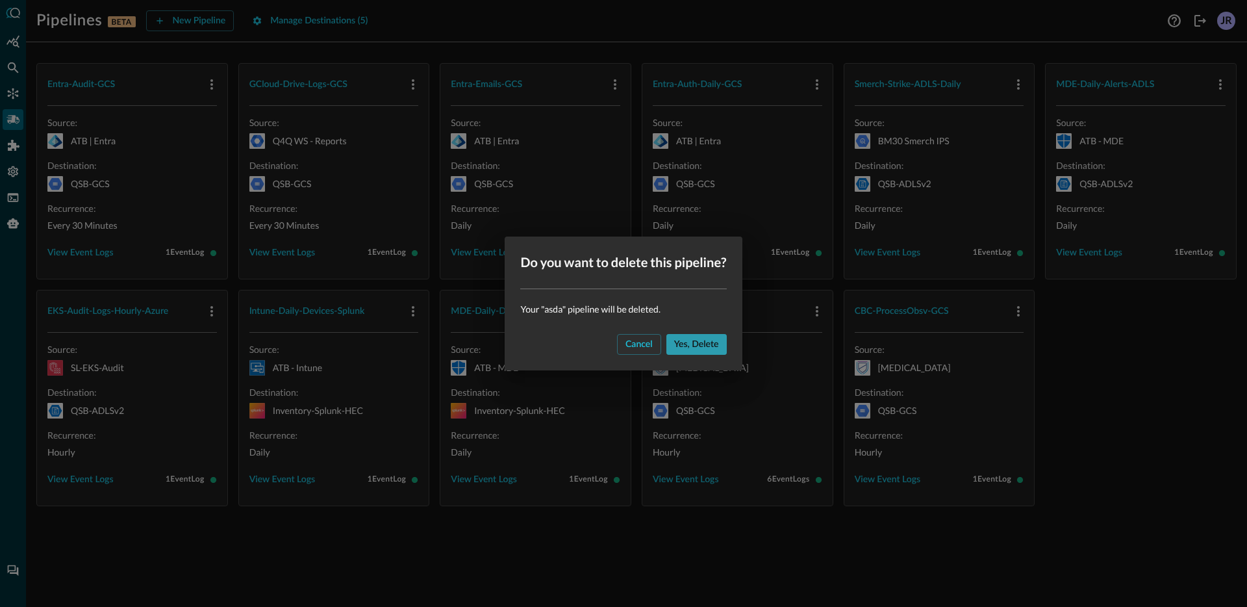
click at [720, 339] on button "Yes, delete" at bounding box center [696, 344] width 60 height 21
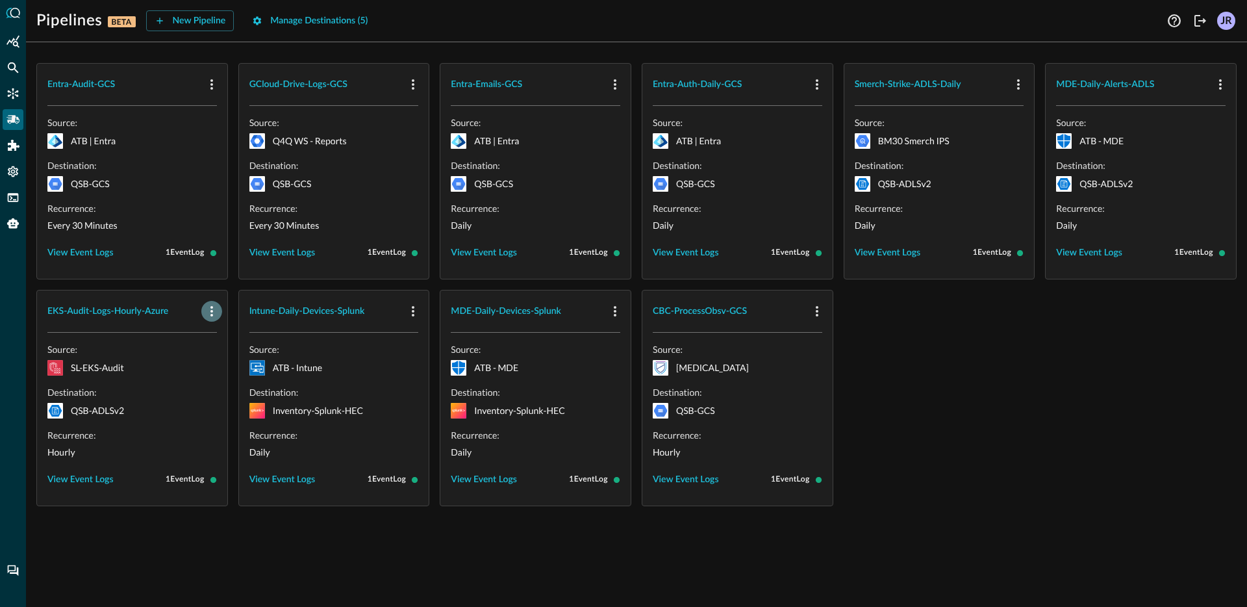
click at [218, 311] on icon "button" at bounding box center [212, 311] width 16 height 16
click at [234, 370] on span "Delete" at bounding box center [243, 365] width 29 height 9
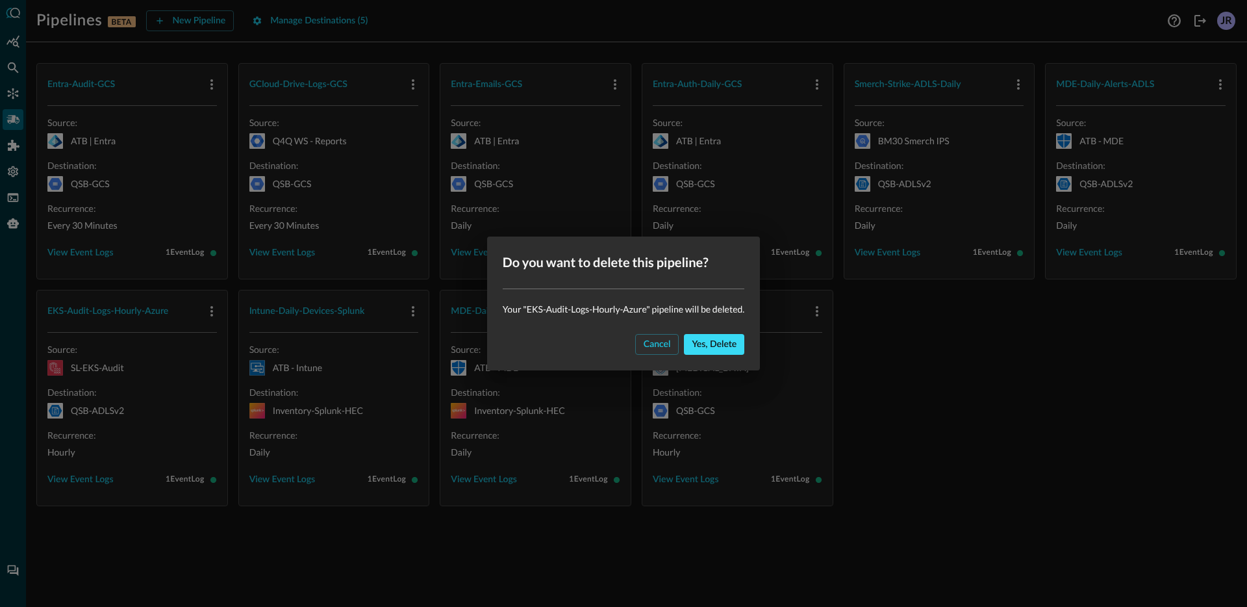
click at [707, 344] on div "Yes, delete" at bounding box center [714, 344] width 45 height 16
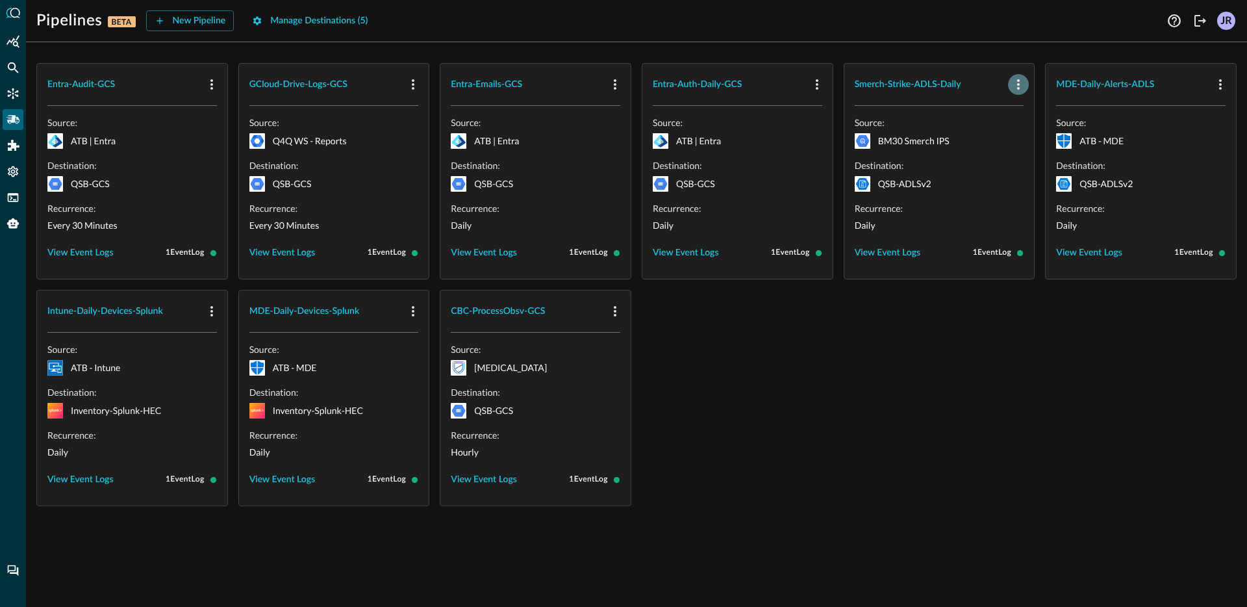
click at [1020, 84] on icon "button" at bounding box center [1018, 84] width 3 height 10
click at [1041, 150] on li "Delete" at bounding box center [1041, 139] width 66 height 26
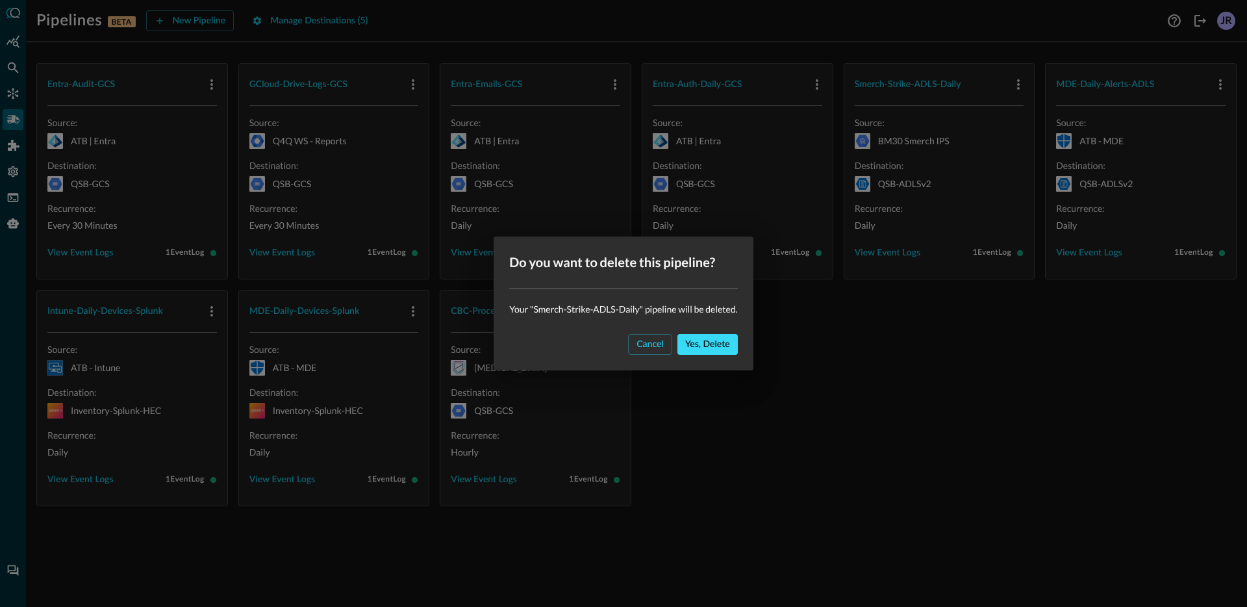
click at [705, 354] on button "Yes, delete" at bounding box center [708, 344] width 60 height 21
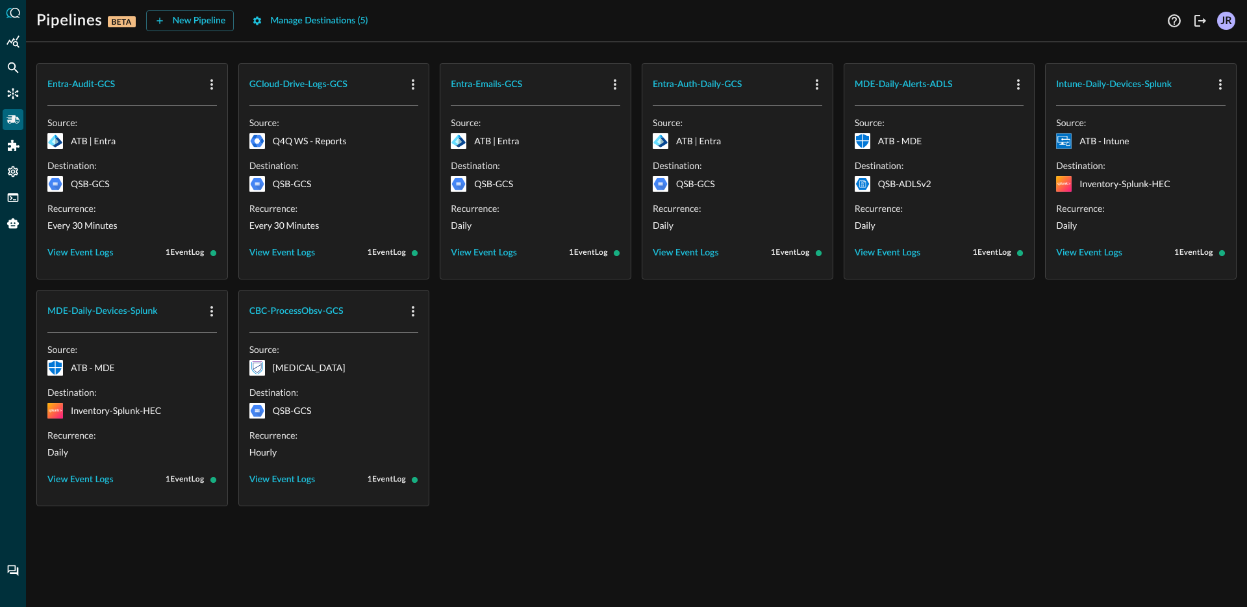
click at [798, 379] on div "Entra-Audit-GCS Source: ATB | Entra Destination: QSB-GCS Recurrence: Every 30 M…" at bounding box center [636, 284] width 1200 height 443
drag, startPoint x: 574, startPoint y: 344, endPoint x: 568, endPoint y: 348, distance: 7.3
click at [574, 344] on div "Entra-Audit-GCS Source: ATB | Entra Destination: QSB-GCS Recurrence: Every 30 M…" at bounding box center [636, 284] width 1200 height 443
click at [86, 483] on div "View Event Logs" at bounding box center [80, 480] width 66 height 16
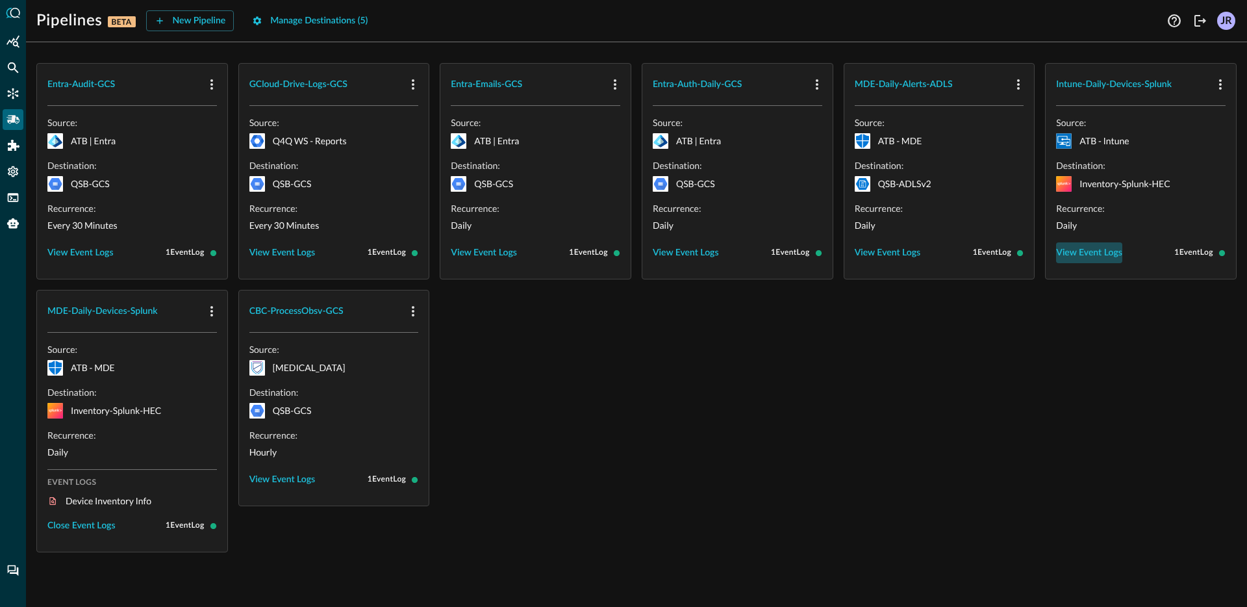
drag, startPoint x: 1083, startPoint y: 242, endPoint x: 1082, endPoint y: 249, distance: 6.6
click at [1083, 242] on button "View Event Logs" at bounding box center [1089, 252] width 66 height 21
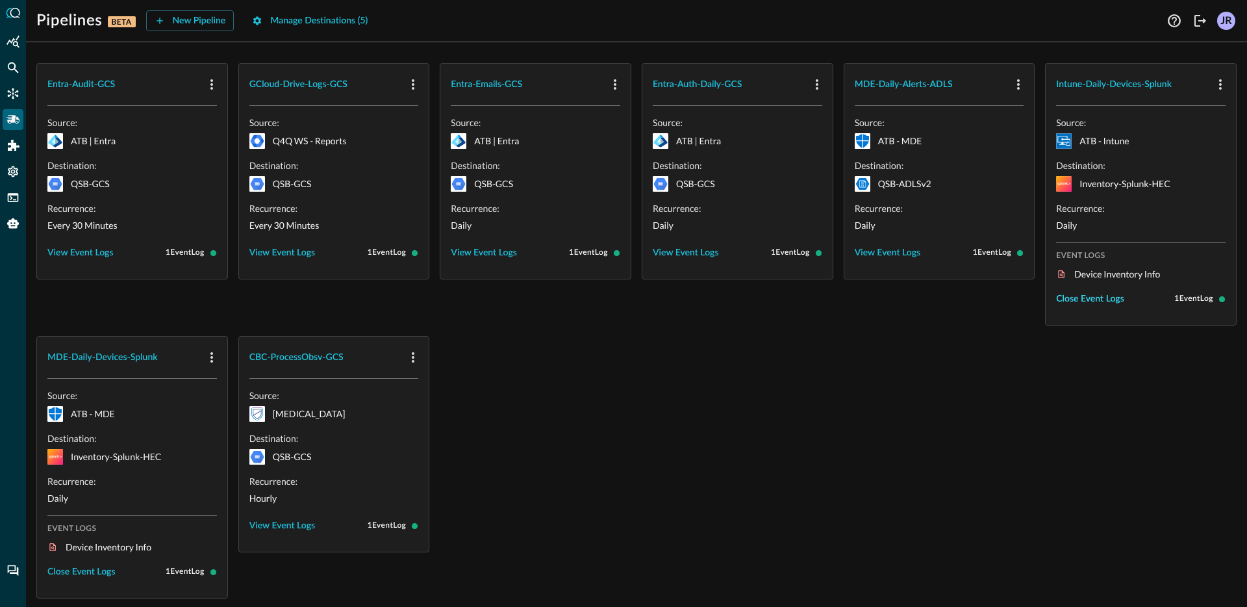
click at [1076, 299] on div "Close Event Logs" at bounding box center [1090, 299] width 68 height 16
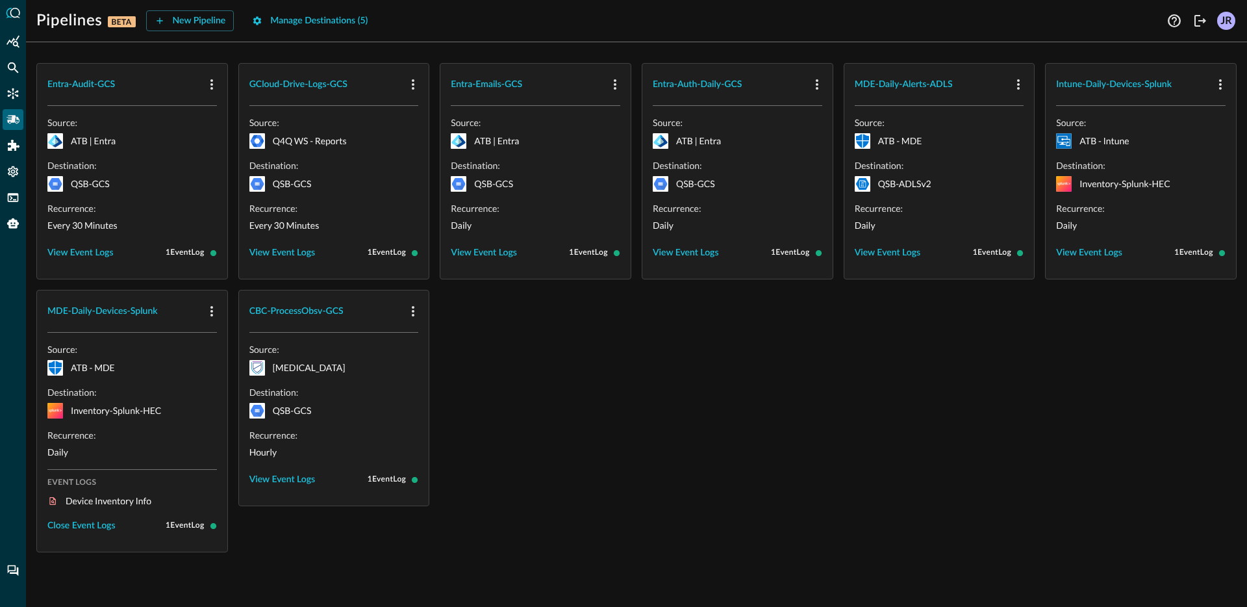
click at [82, 537] on div "Source: ATB - MDE Destination: Inventory-Splunk-HEC Recurrence: Daily Event Log…" at bounding box center [132, 442] width 190 height 219
click at [78, 529] on div "Close Event Logs" at bounding box center [81, 526] width 68 height 16
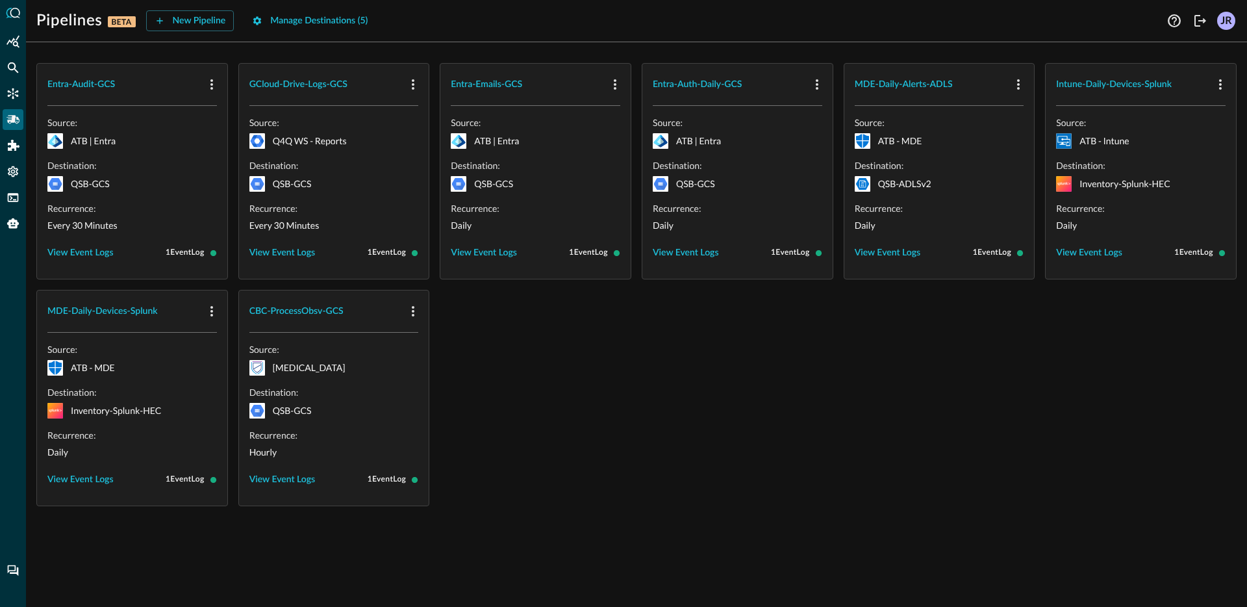
click at [214, 482] on icon at bounding box center [213, 479] width 7 height 7
click at [557, 440] on div "Entra-Audit-GCS Source: ATB | Entra Destination: QSB-GCS Recurrence: Every 30 M…" at bounding box center [636, 284] width 1200 height 443
click at [546, 304] on div "Entra-Audit-GCS Source: ATB | Entra Destination: QSB-GCS Recurrence: Every 30 M…" at bounding box center [636, 284] width 1200 height 443
click at [548, 301] on div "Entra-Audit-GCS Source: ATB | Entra Destination: QSB-GCS Recurrence: Every 30 M…" at bounding box center [636, 284] width 1200 height 443
drag, startPoint x: 737, startPoint y: 353, endPoint x: 684, endPoint y: 324, distance: 60.2
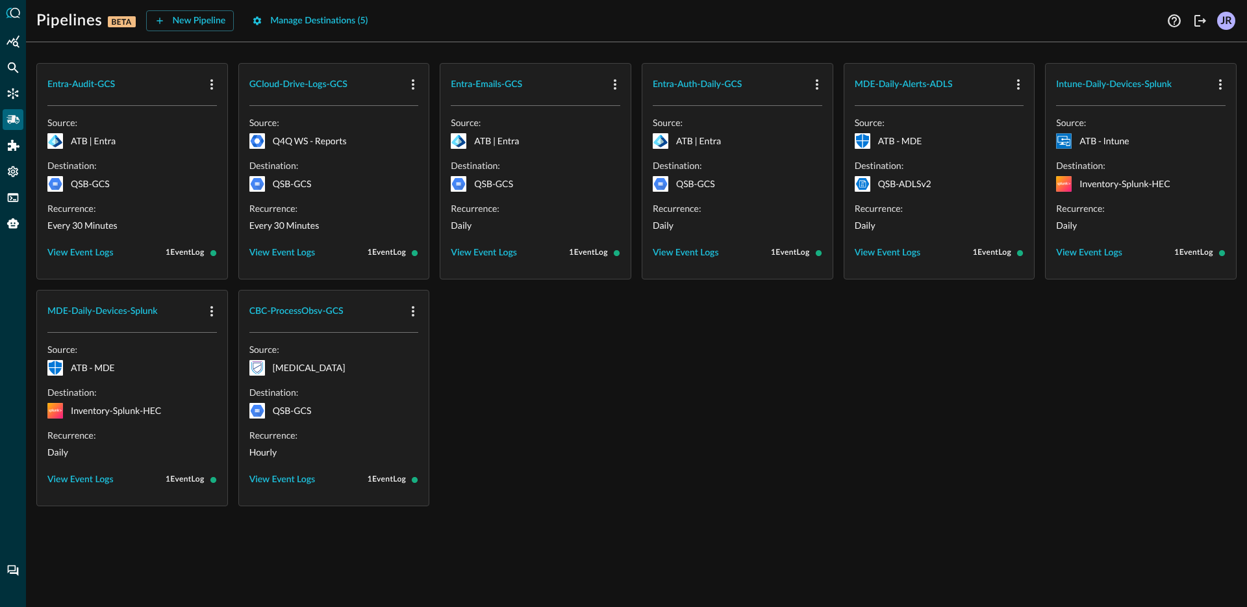
click at [737, 353] on div "Entra-Audit-GCS Source: ATB | Entra Destination: QSB-GCS Recurrence: Every 30 M…" at bounding box center [636, 284] width 1200 height 443
click at [195, 18] on div "New Pipeline" at bounding box center [199, 21] width 53 height 16
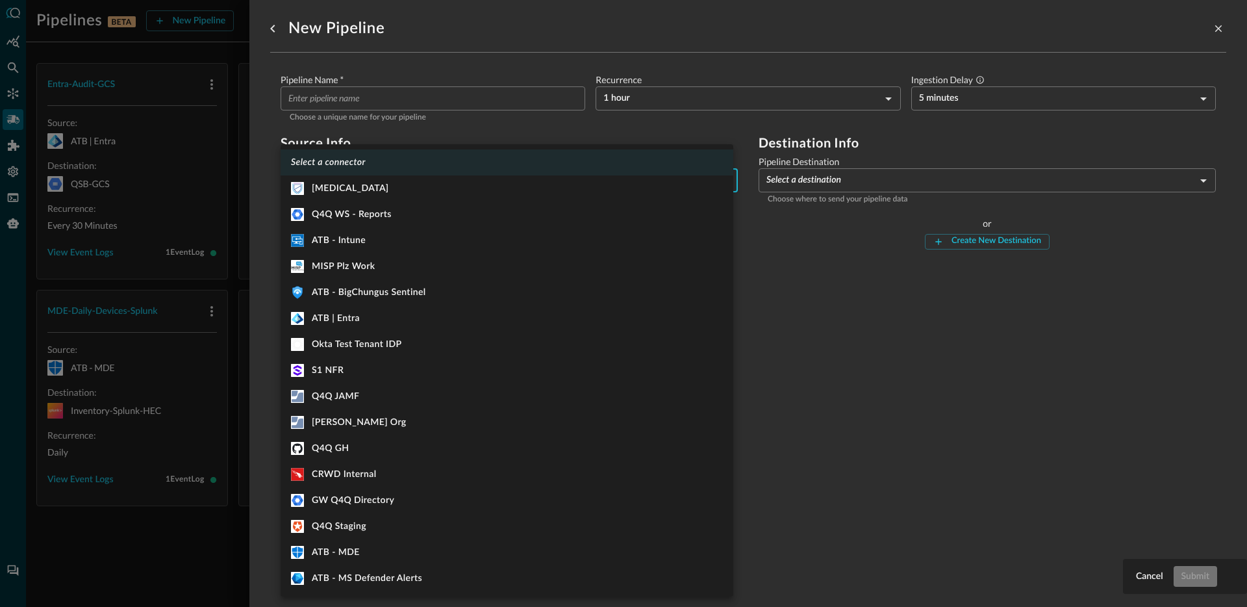
click at [377, 181] on body "Pipelines BETA New Pipeline Manage Destinations ( 5 ) JR Entra-Audit-GCS Source…" at bounding box center [623, 303] width 1247 height 607
click at [794, 379] on div at bounding box center [623, 303] width 1247 height 607
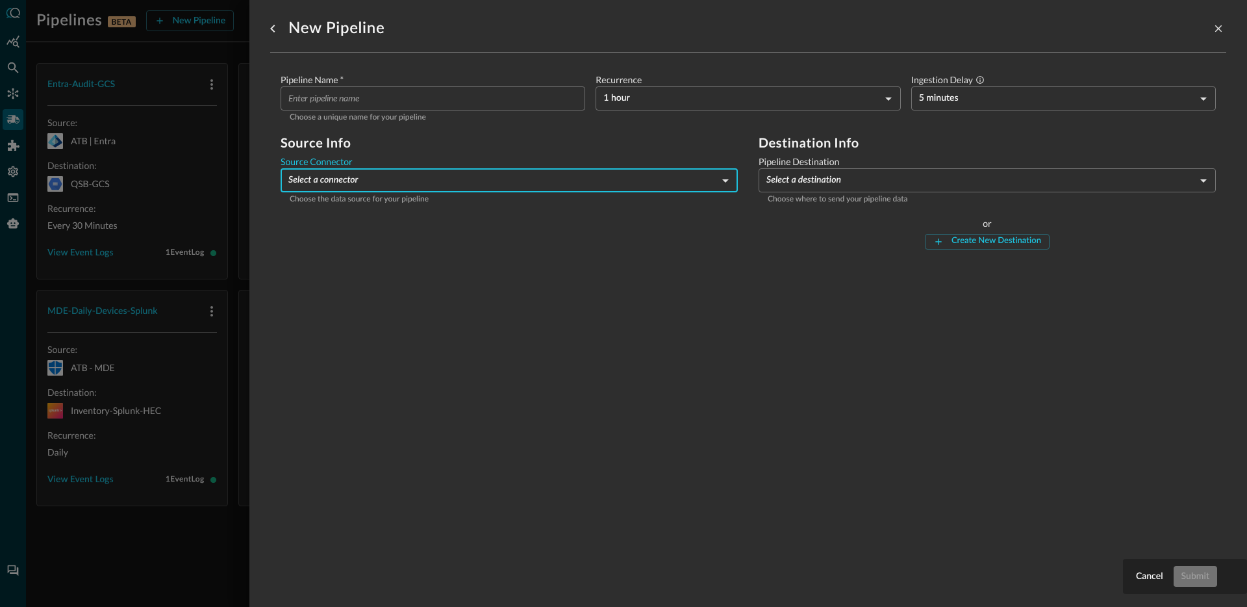
click at [821, 193] on div "Pipeline Destination Select a destination ​ Choose where to send your pipeline …" at bounding box center [987, 180] width 457 height 51
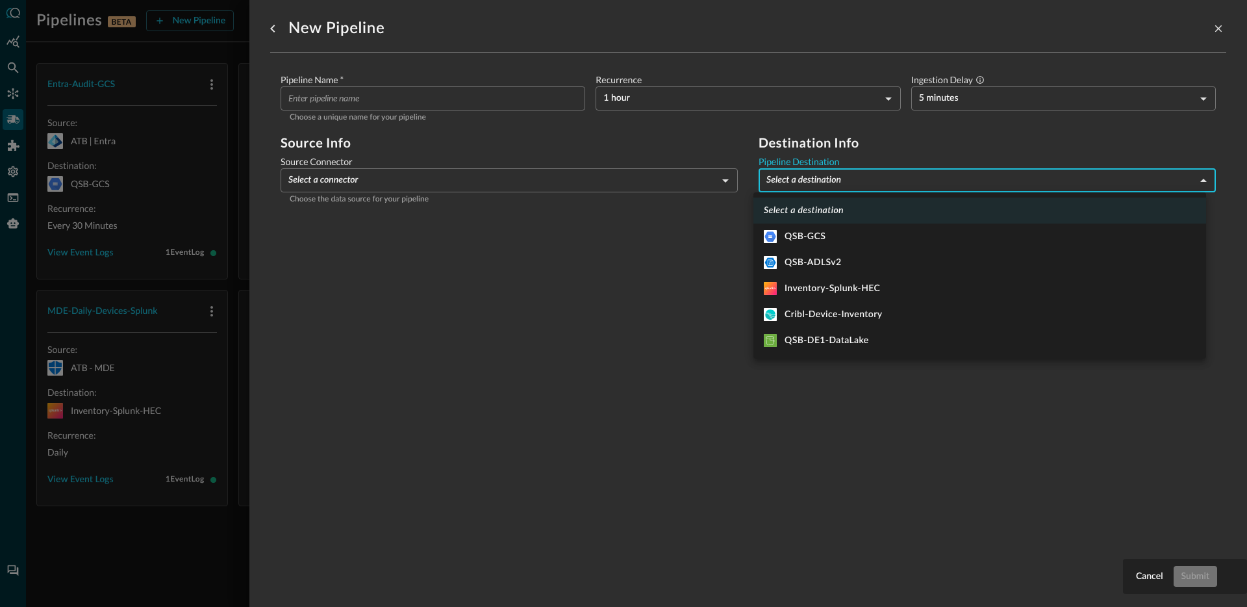
click at [821, 189] on body "Pipelines BETA New Pipeline Manage Destinations ( 5 ) JR Entra-Audit-GCS Source…" at bounding box center [623, 303] width 1247 height 607
click at [496, 331] on div at bounding box center [623, 303] width 1247 height 607
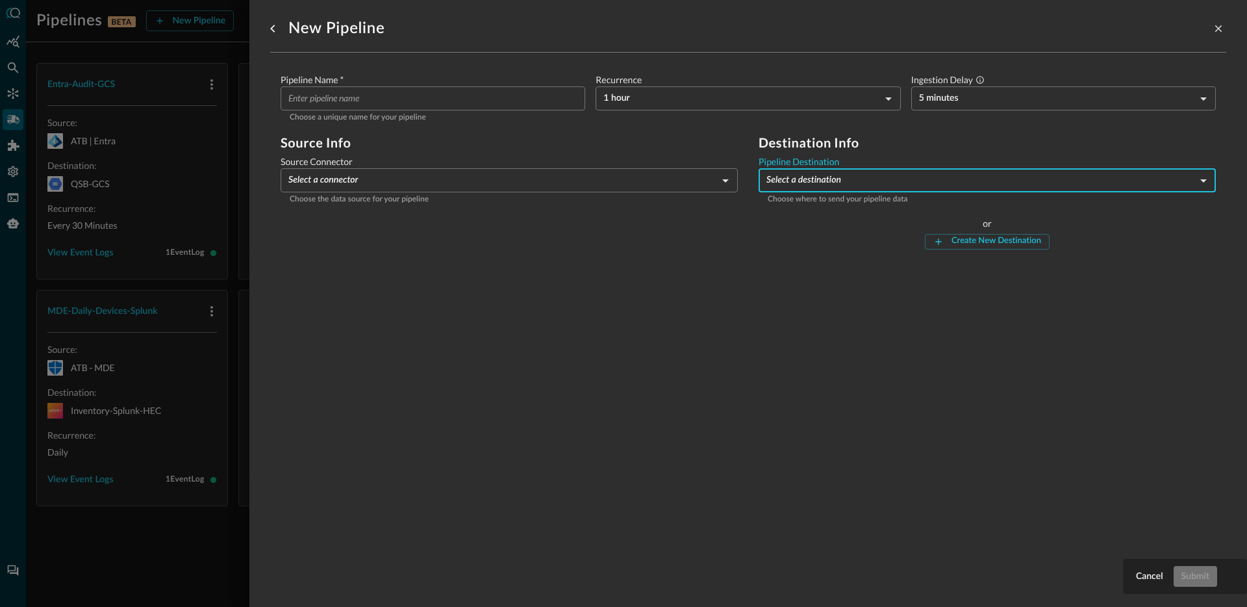
click at [157, 533] on div at bounding box center [623, 303] width 1247 height 607
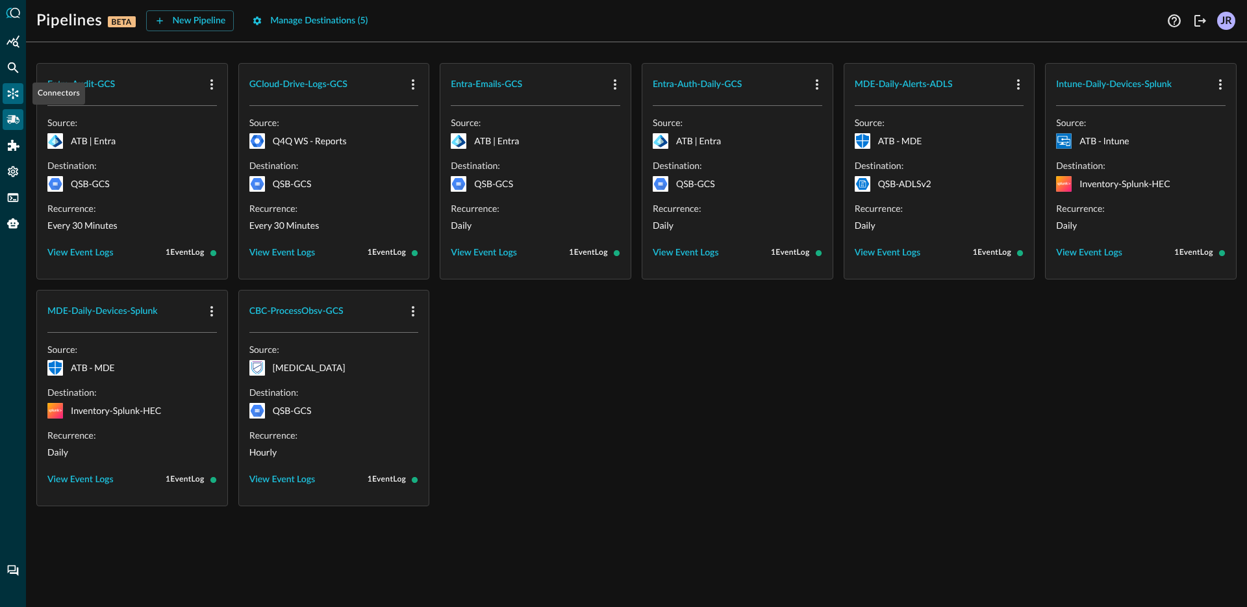
click at [15, 91] on icon "Connectors" at bounding box center [12, 93] width 13 height 13
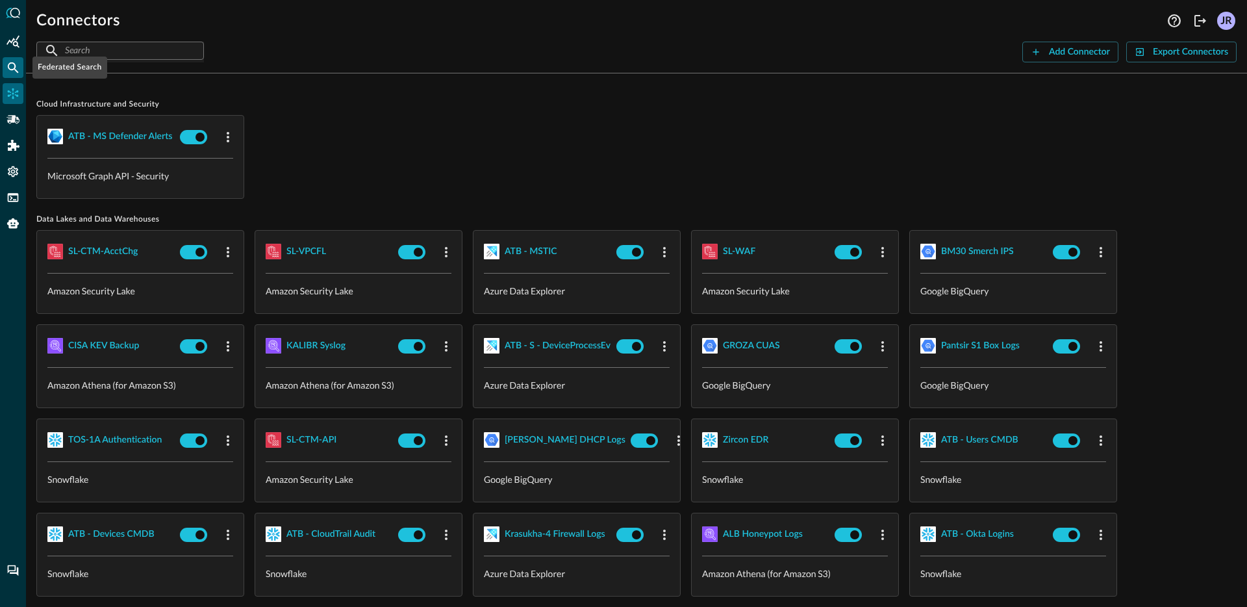
click at [19, 64] on icon "Federated Search" at bounding box center [12, 67] width 13 height 13
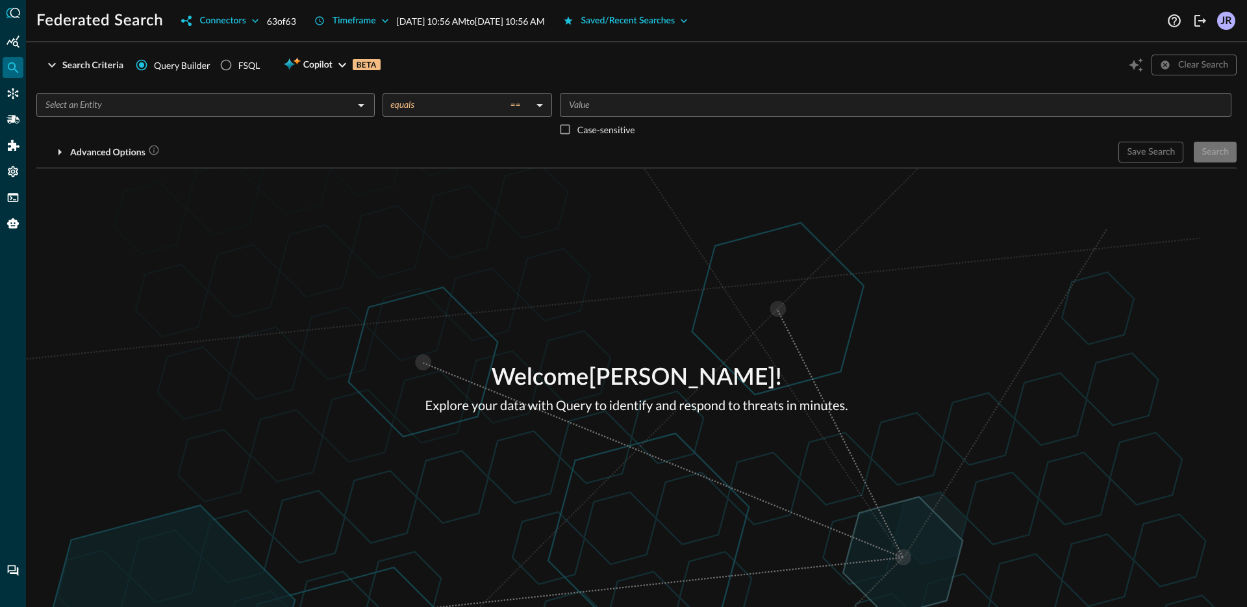
click at [296, 240] on div "Welcome [PERSON_NAME] ! Explore your data with Query to identify and respond to…" at bounding box center [636, 387] width 1221 height 438
click at [330, 20] on button "Timeframe" at bounding box center [352, 20] width 90 height 21
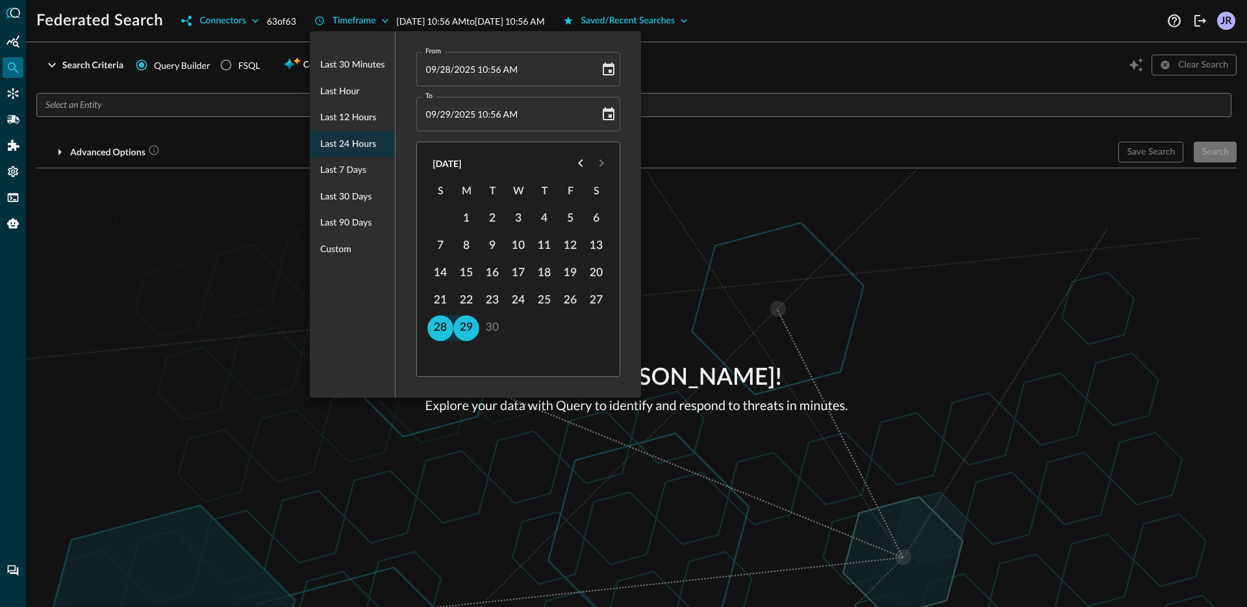
click at [214, 275] on div at bounding box center [623, 303] width 1247 height 607
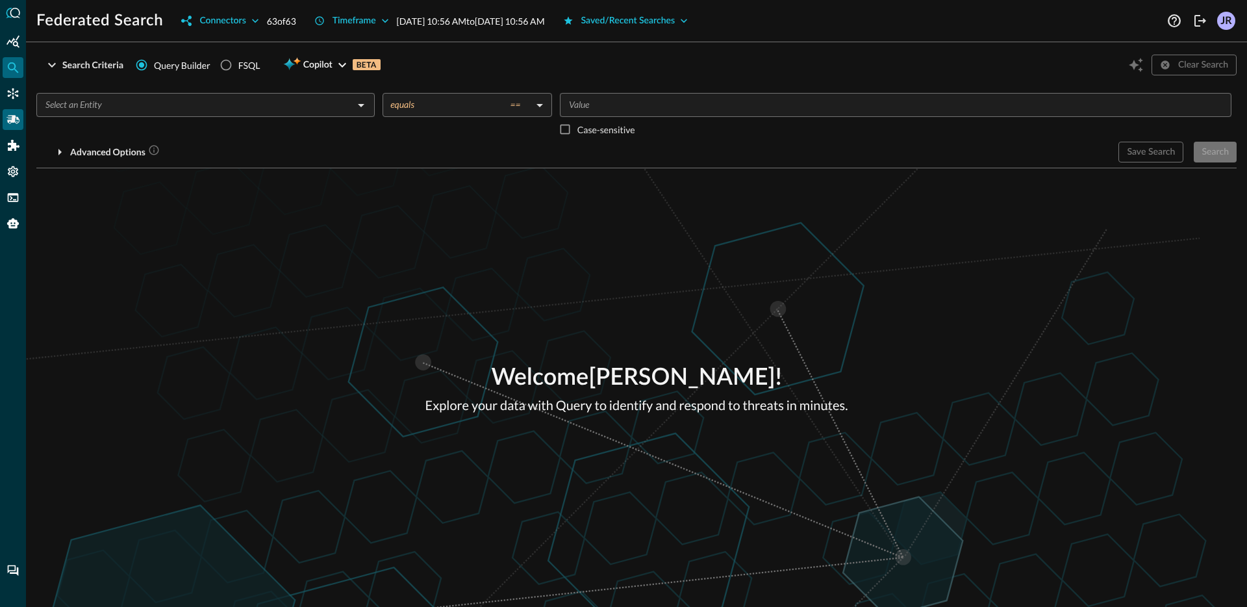
click at [21, 124] on div "Pipelines" at bounding box center [13, 119] width 21 height 21
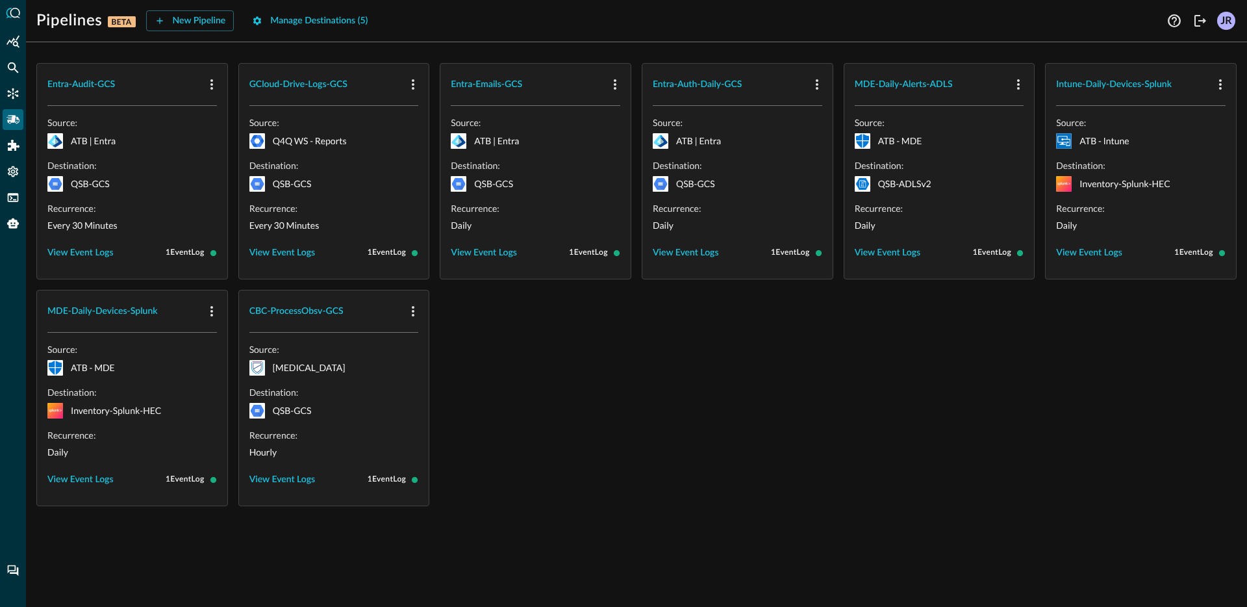
click at [563, 370] on div "Entra-Audit-GCS Source: ATB | Entra Destination: QSB-GCS Recurrence: Every 30 M…" at bounding box center [636, 284] width 1200 height 443
